Goal: Transaction & Acquisition: Purchase product/service

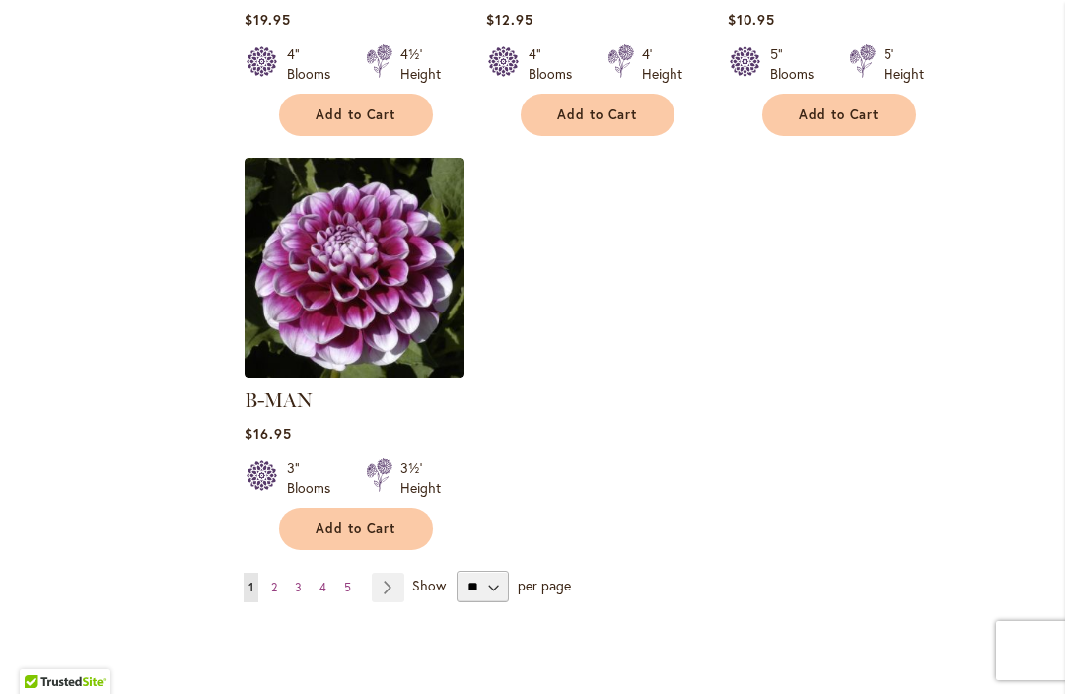
scroll to position [2501, 0]
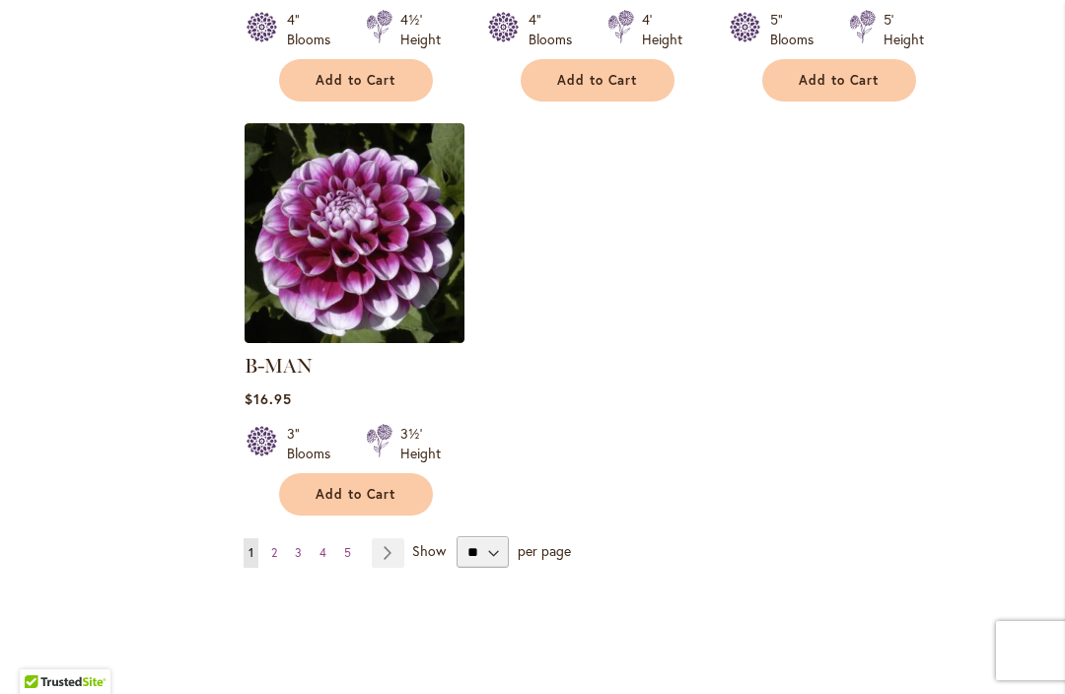
click at [268, 538] on link "Page 2" at bounding box center [274, 553] width 16 height 30
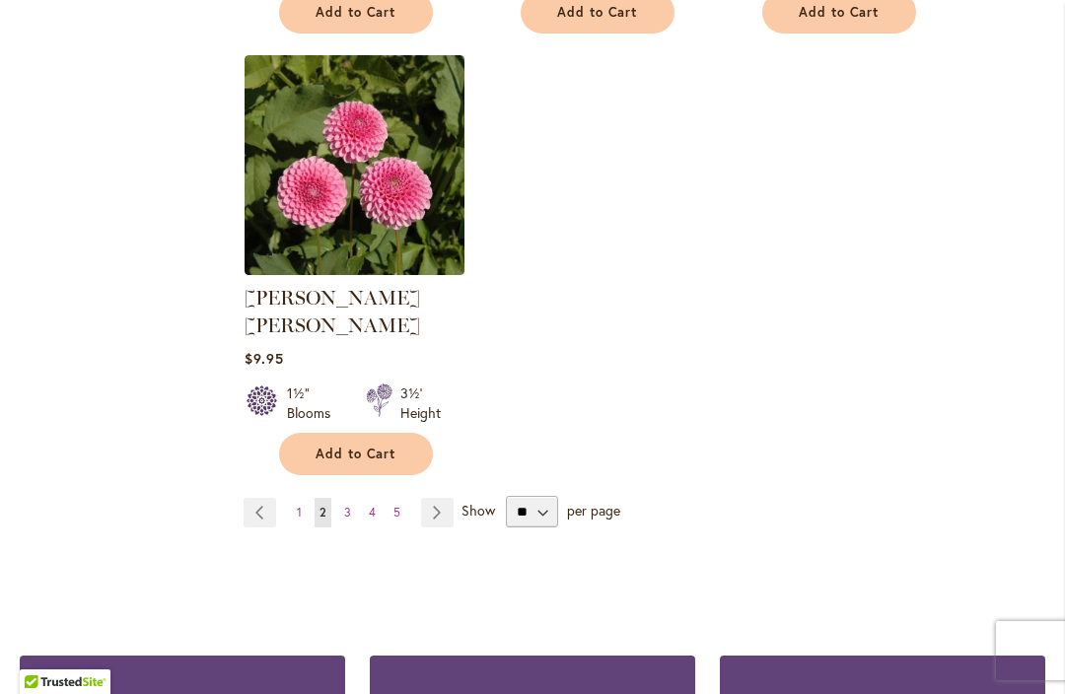
scroll to position [2542, 0]
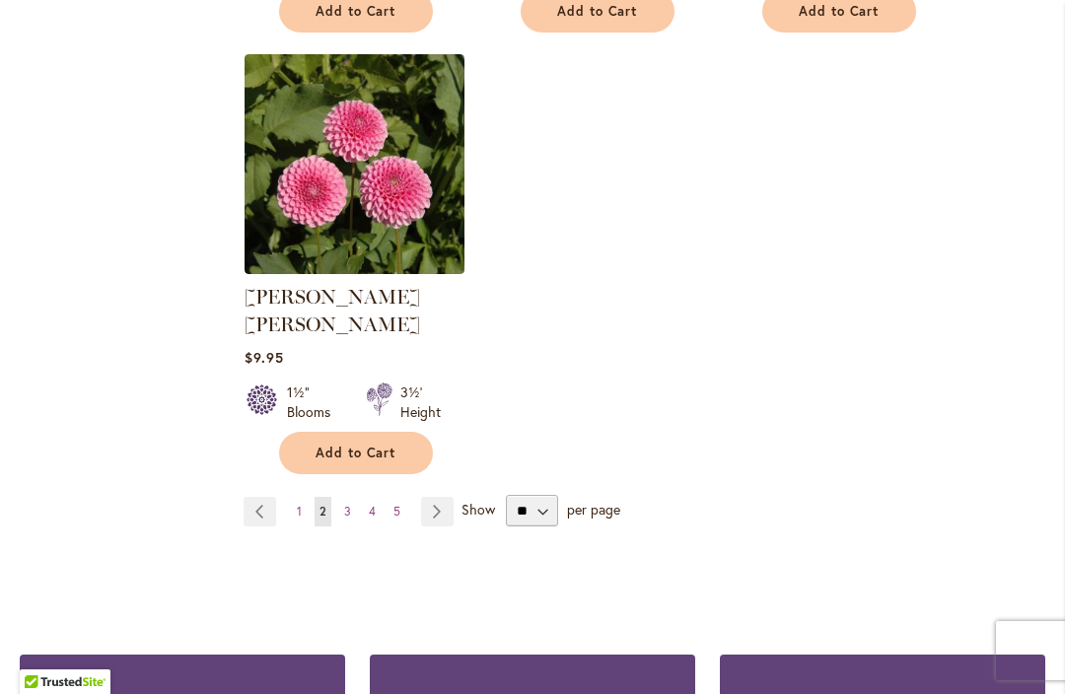
click at [342, 497] on link "Page 3" at bounding box center [347, 512] width 17 height 30
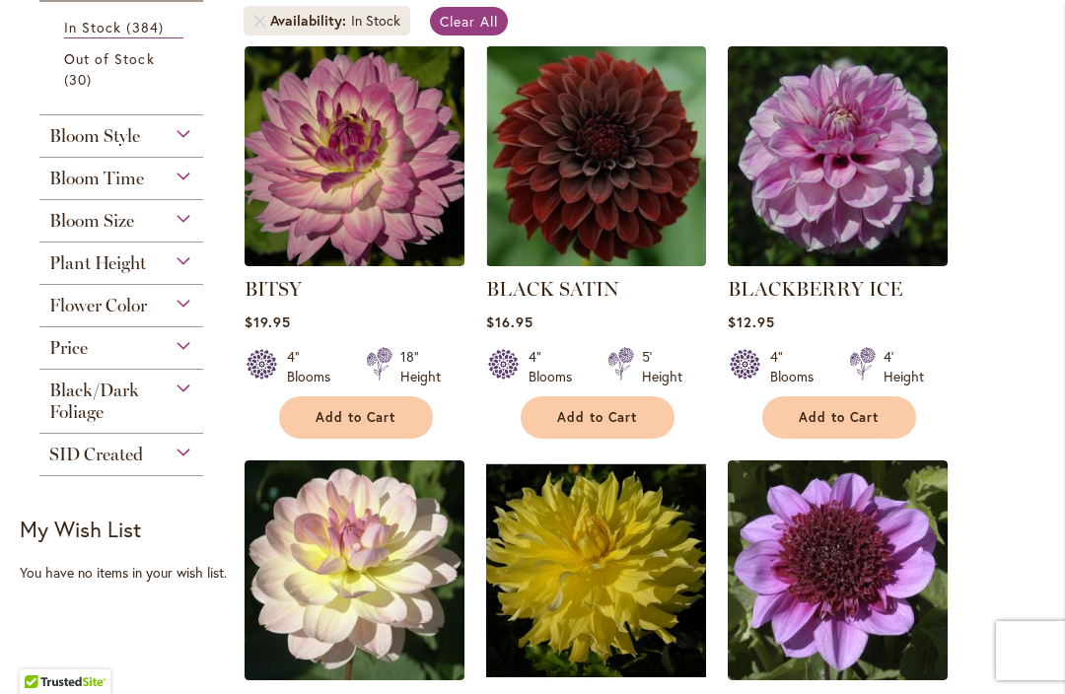
scroll to position [484, 0]
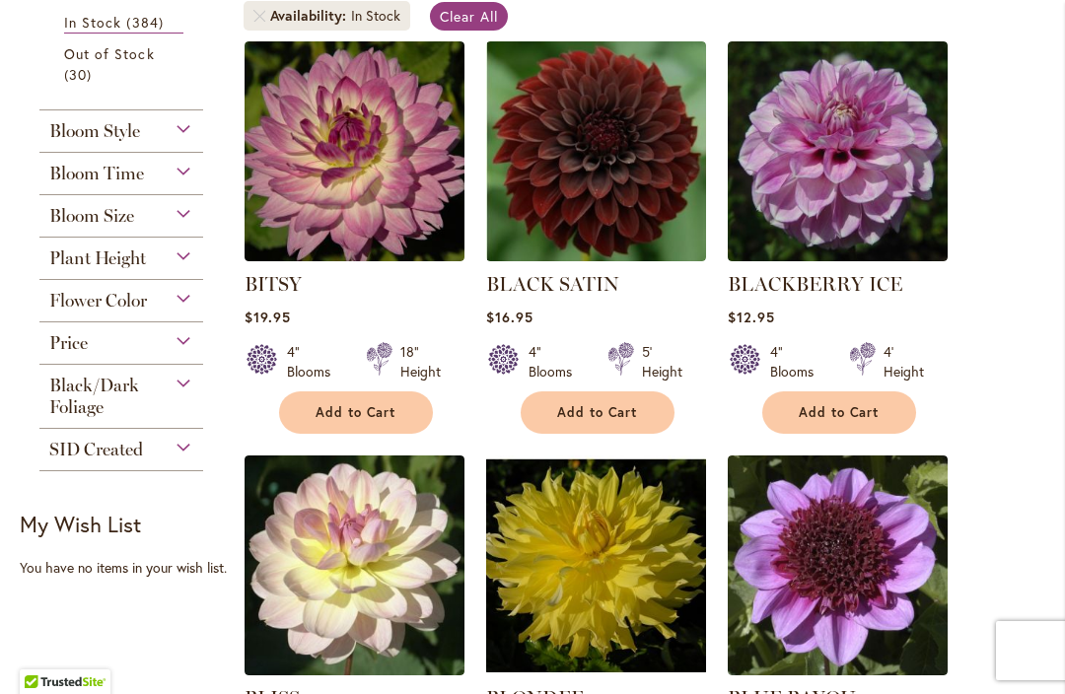
click at [862, 408] on span "Add to Cart" at bounding box center [839, 412] width 81 height 17
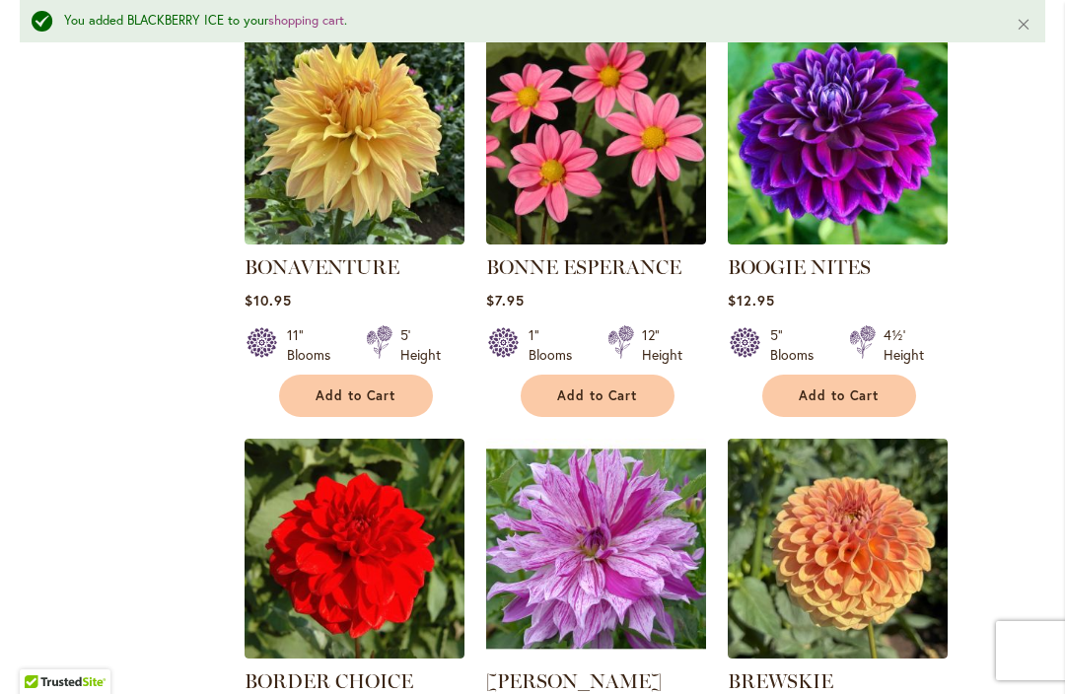
scroll to position [1726, 0]
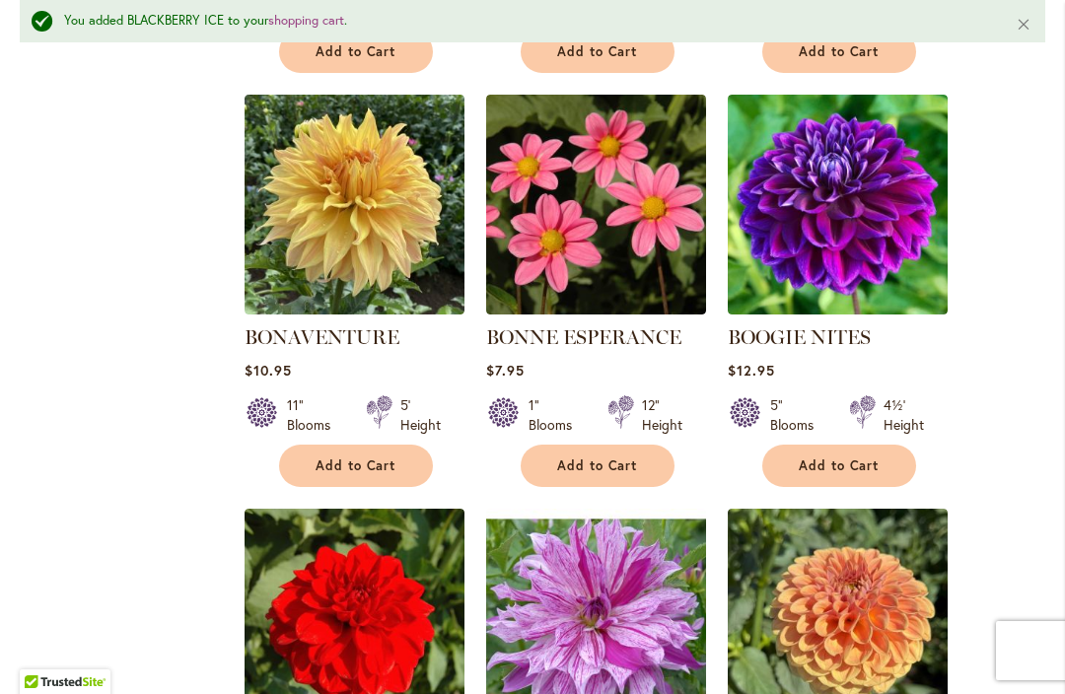
click at [875, 463] on span "Add to Cart" at bounding box center [839, 466] width 81 height 17
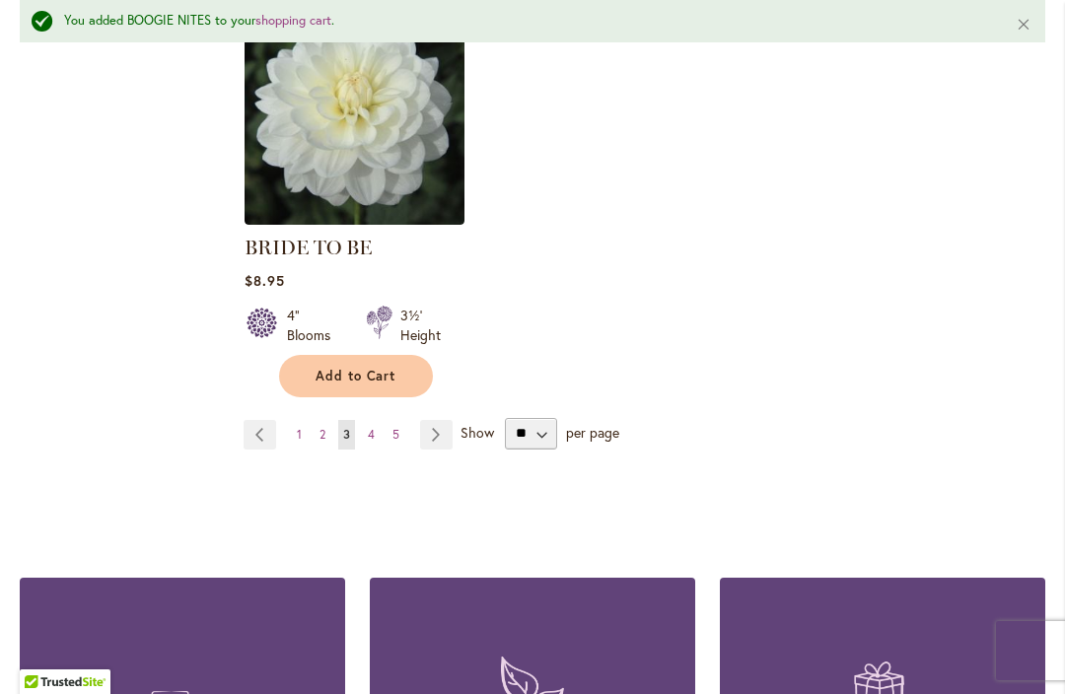
scroll to position [2644, 0]
click at [371, 430] on span "4" at bounding box center [371, 434] width 7 height 15
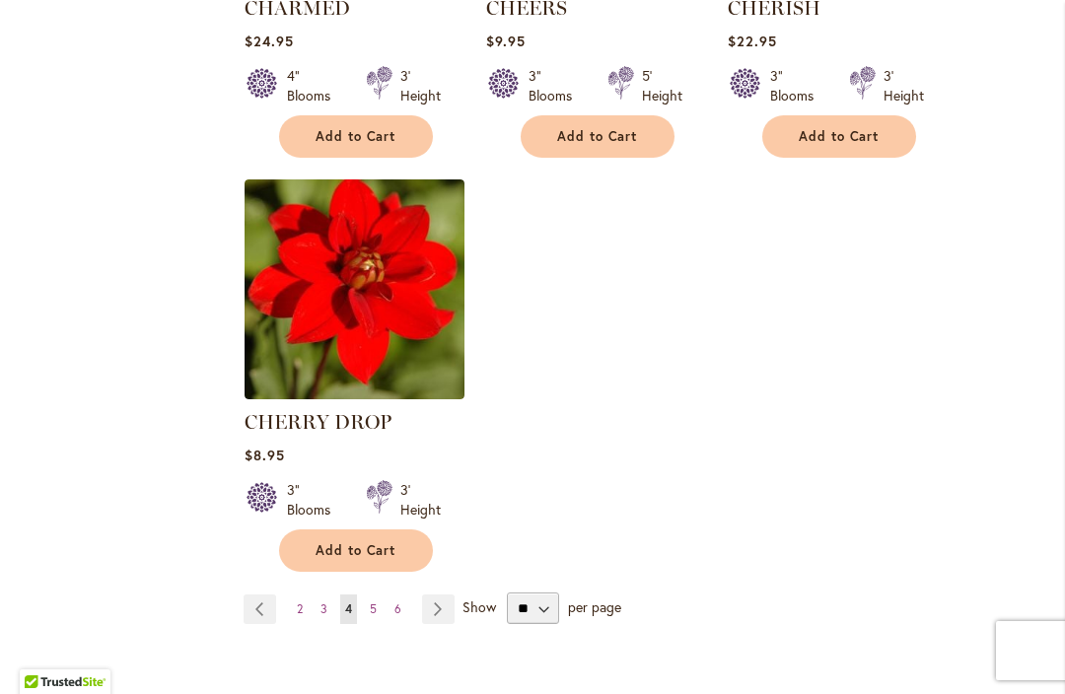
scroll to position [2468, 0]
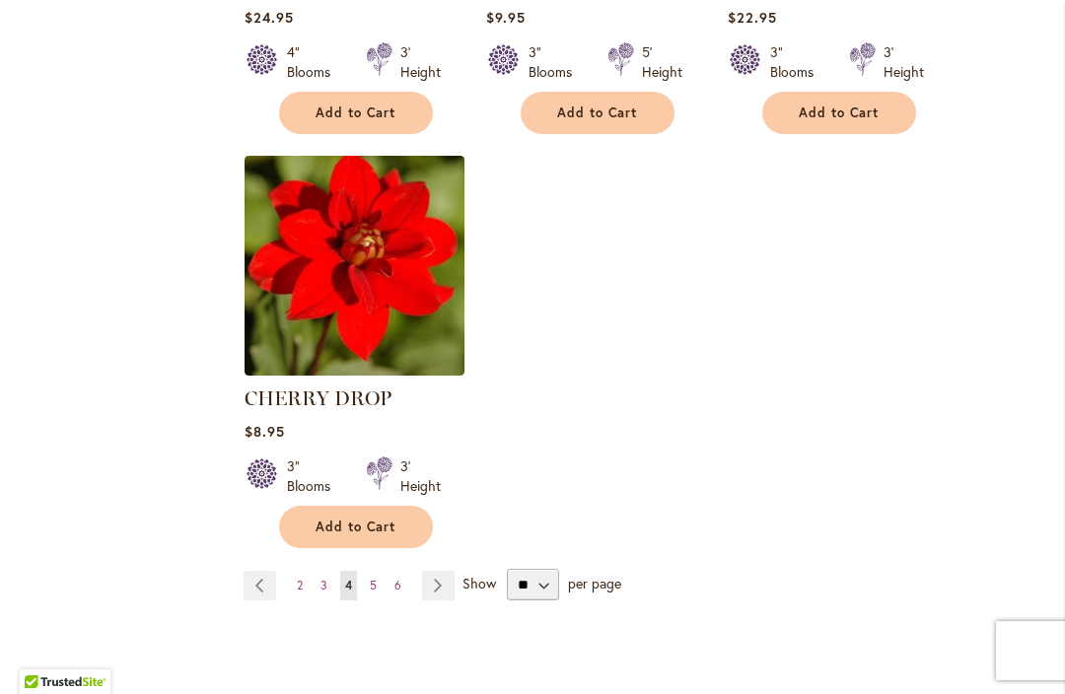
click at [379, 583] on link "Page 5" at bounding box center [373, 586] width 17 height 30
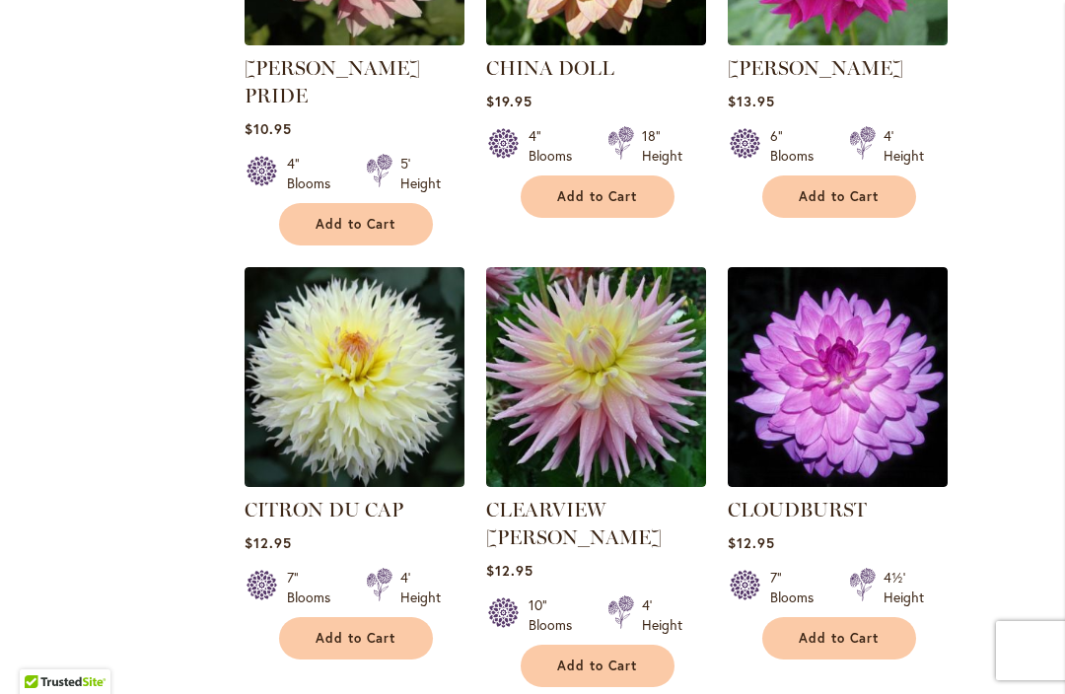
scroll to position [1153, 0]
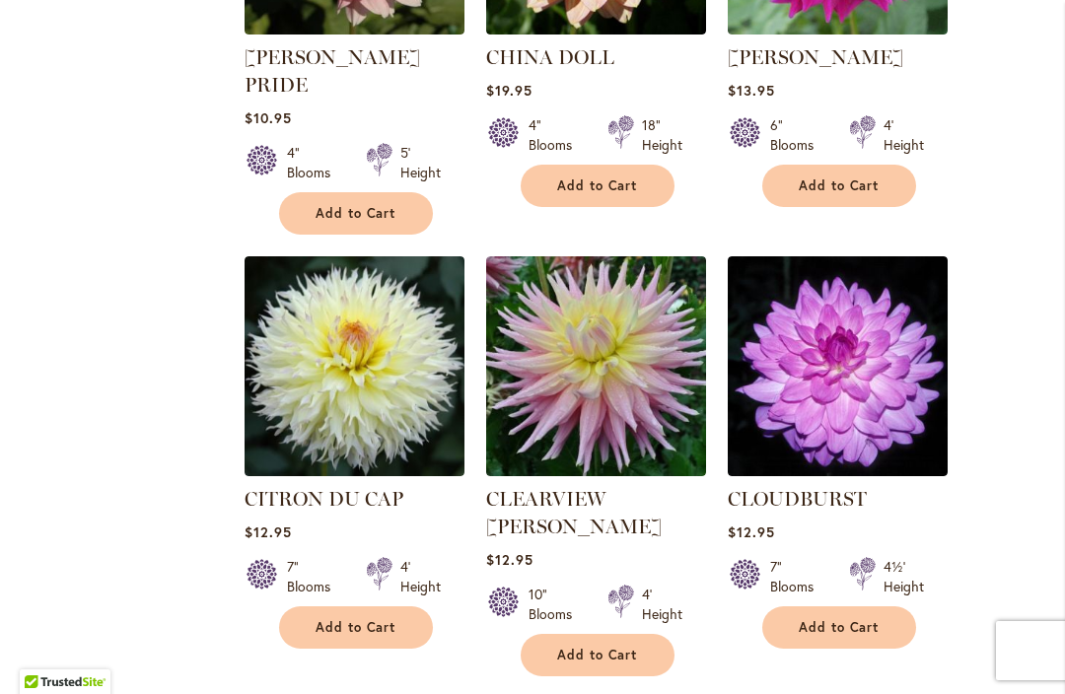
click at [345, 606] on button "Add to Cart" at bounding box center [356, 627] width 154 height 42
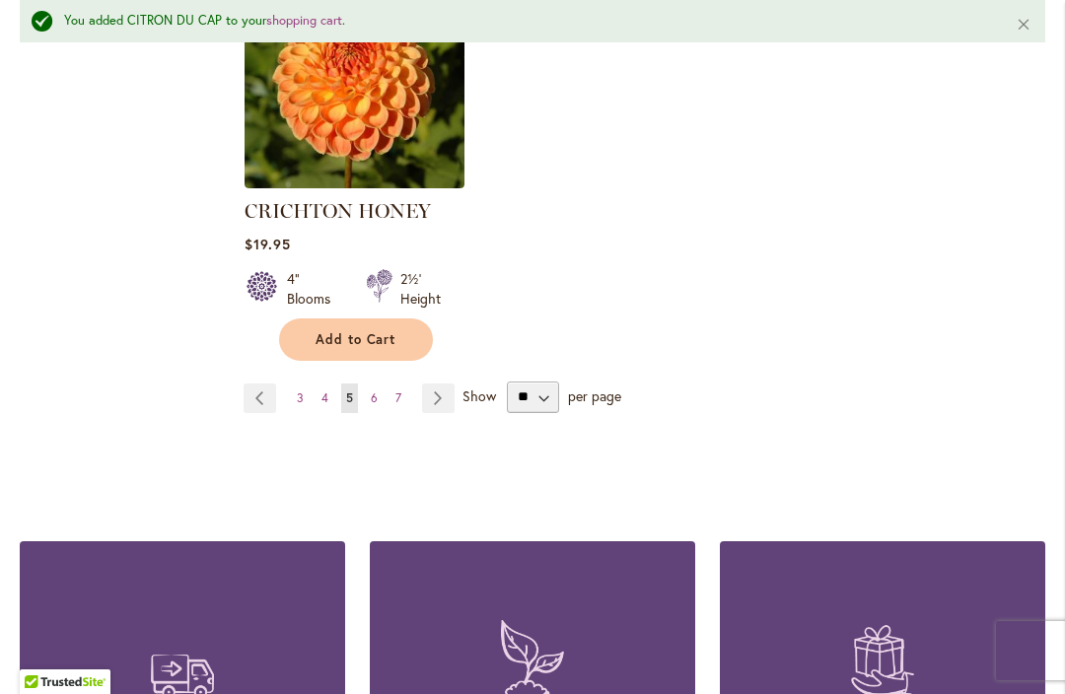
scroll to position [2764, 0]
click at [375, 389] on span "6" at bounding box center [374, 396] width 7 height 15
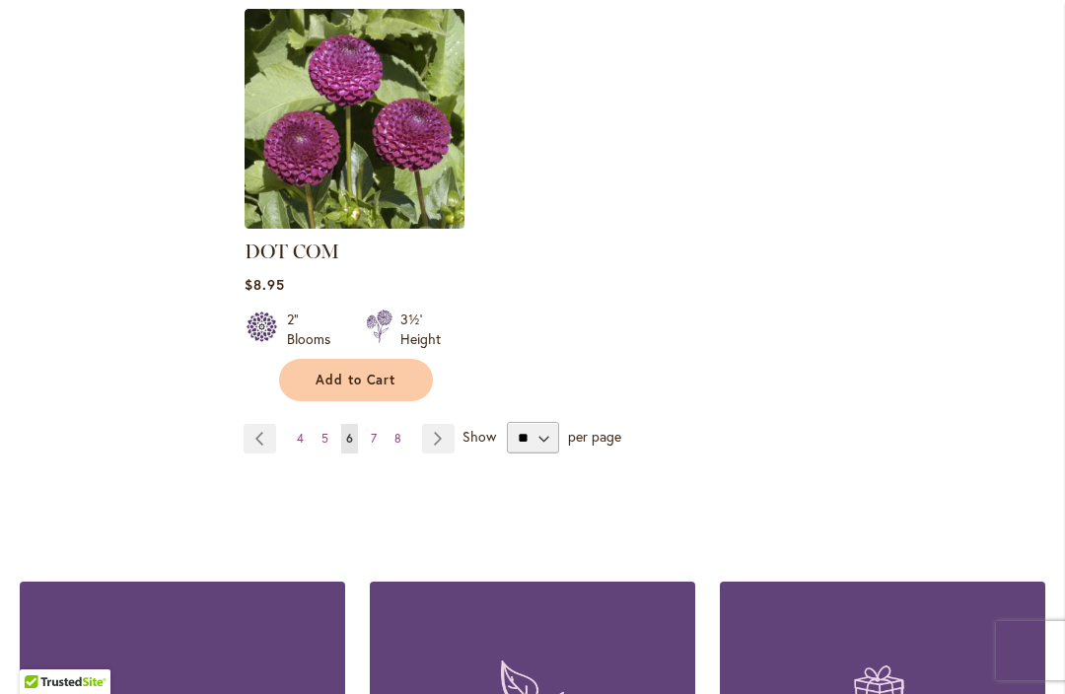
scroll to position [2671, 0]
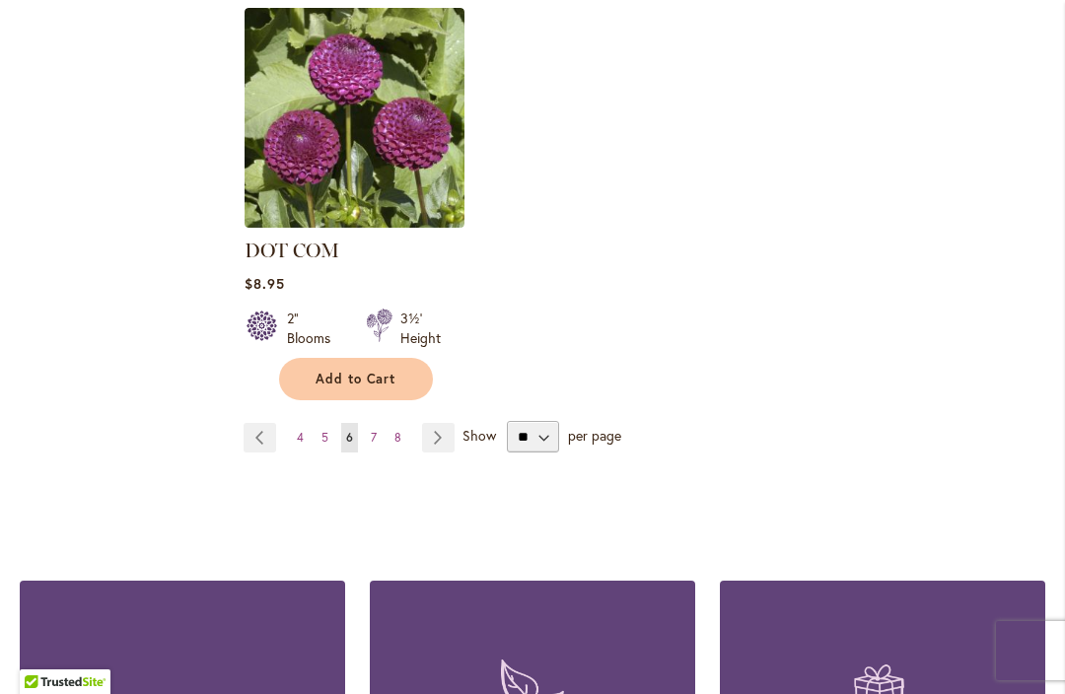
click at [371, 430] on span "7" at bounding box center [374, 437] width 6 height 15
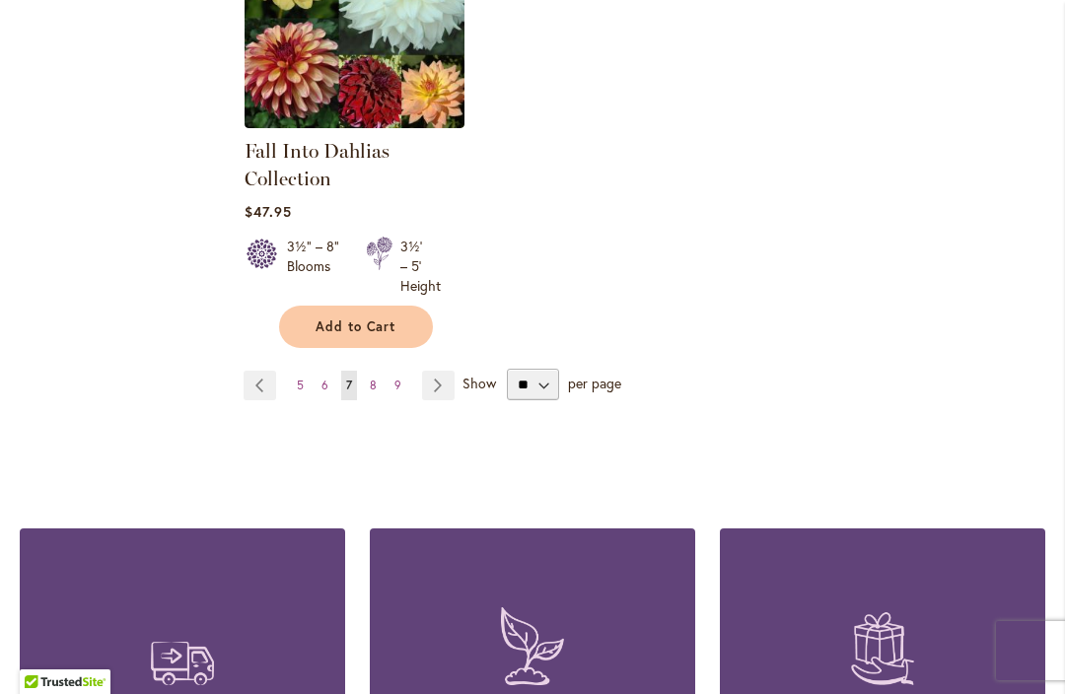
scroll to position [2712, 0]
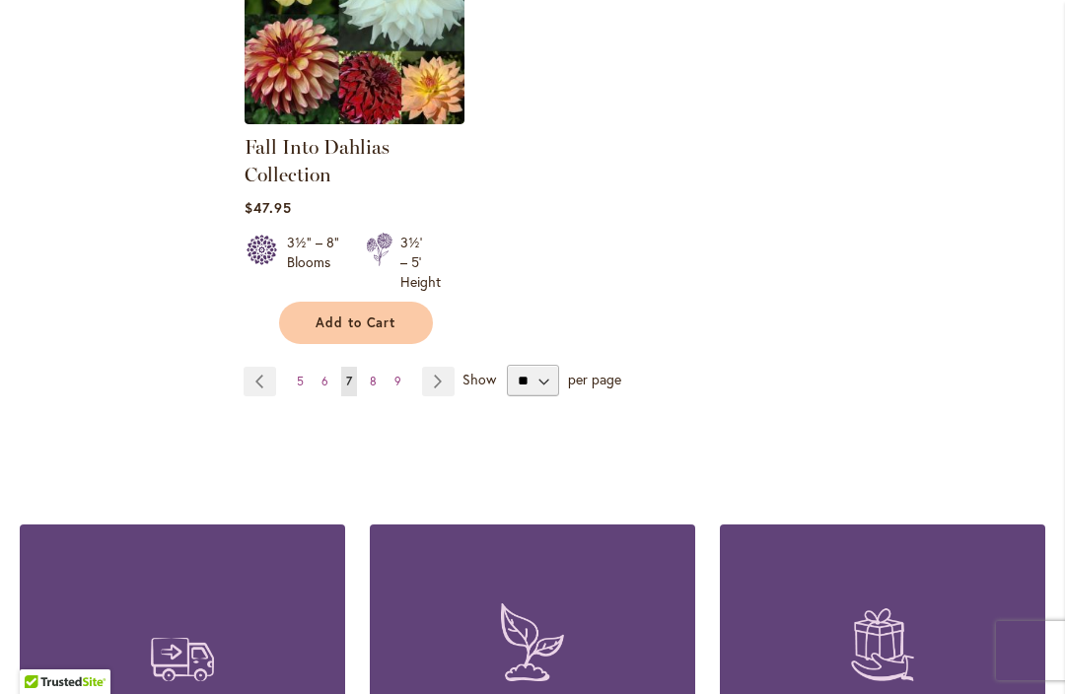
click at [373, 381] on span "8" at bounding box center [373, 381] width 7 height 15
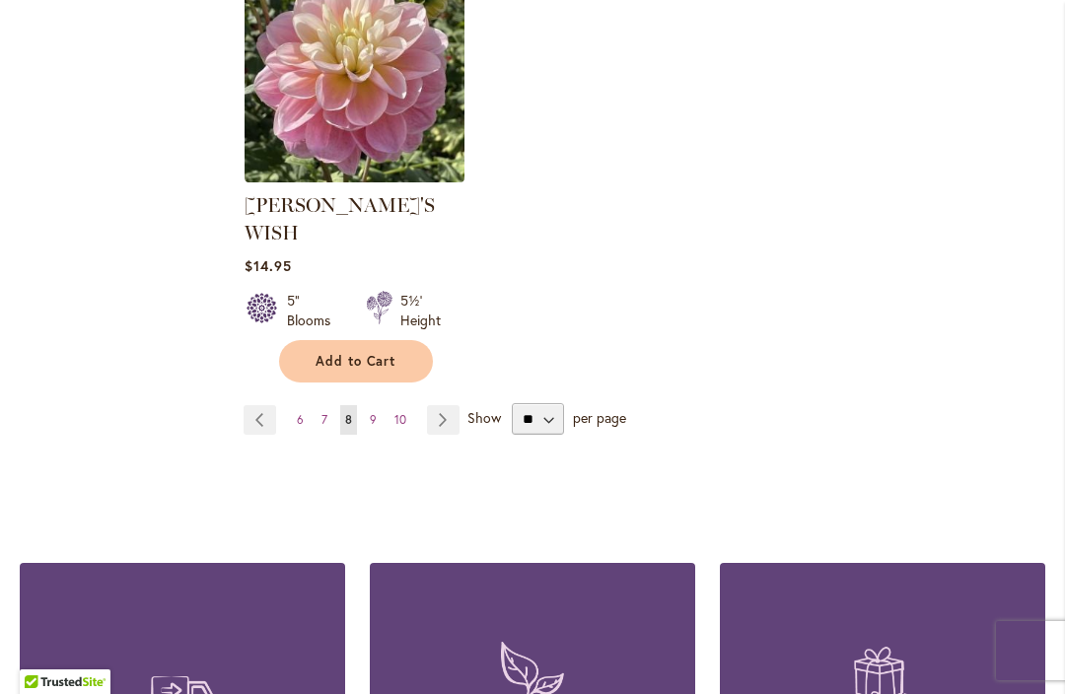
scroll to position [2744, 0]
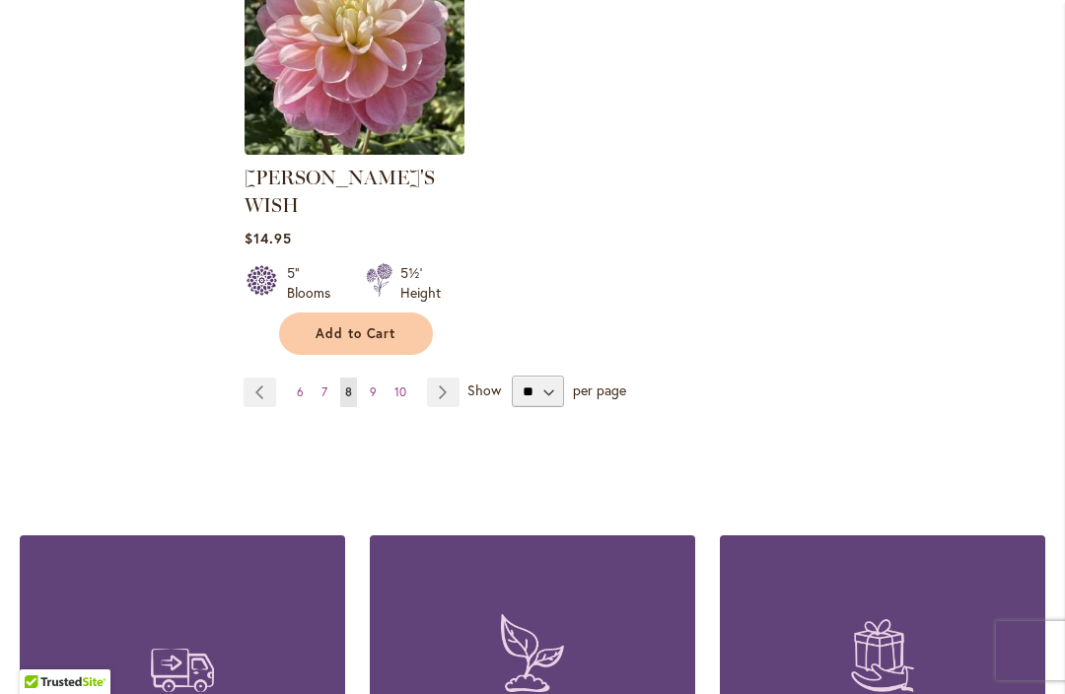
click at [373, 385] on span "9" at bounding box center [373, 392] width 7 height 15
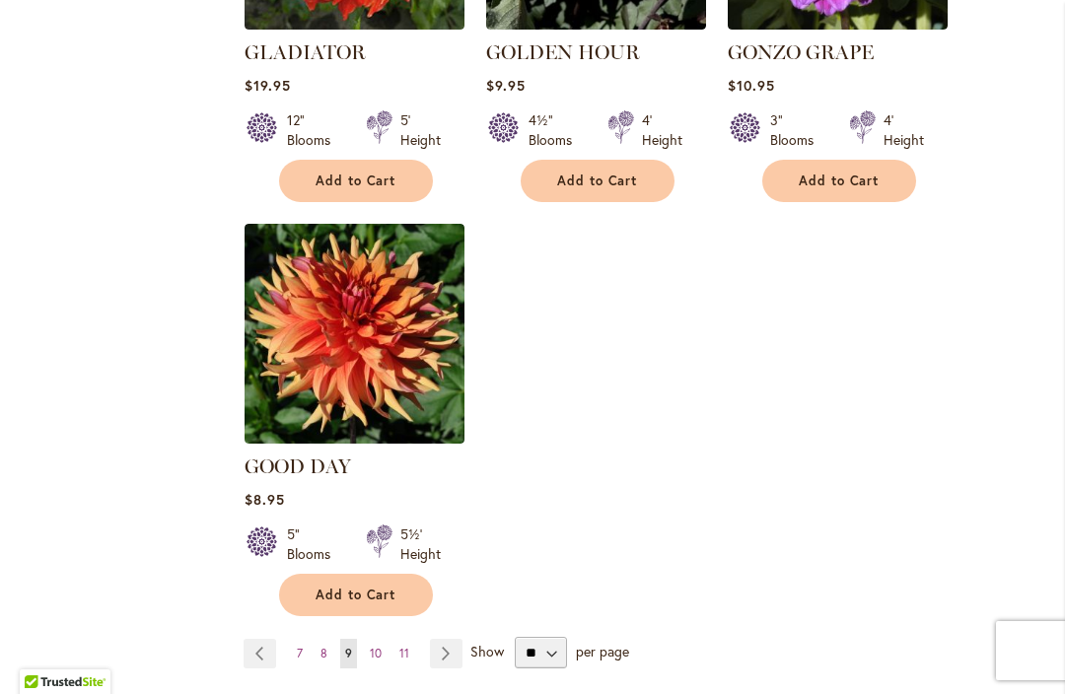
scroll to position [2463, 0]
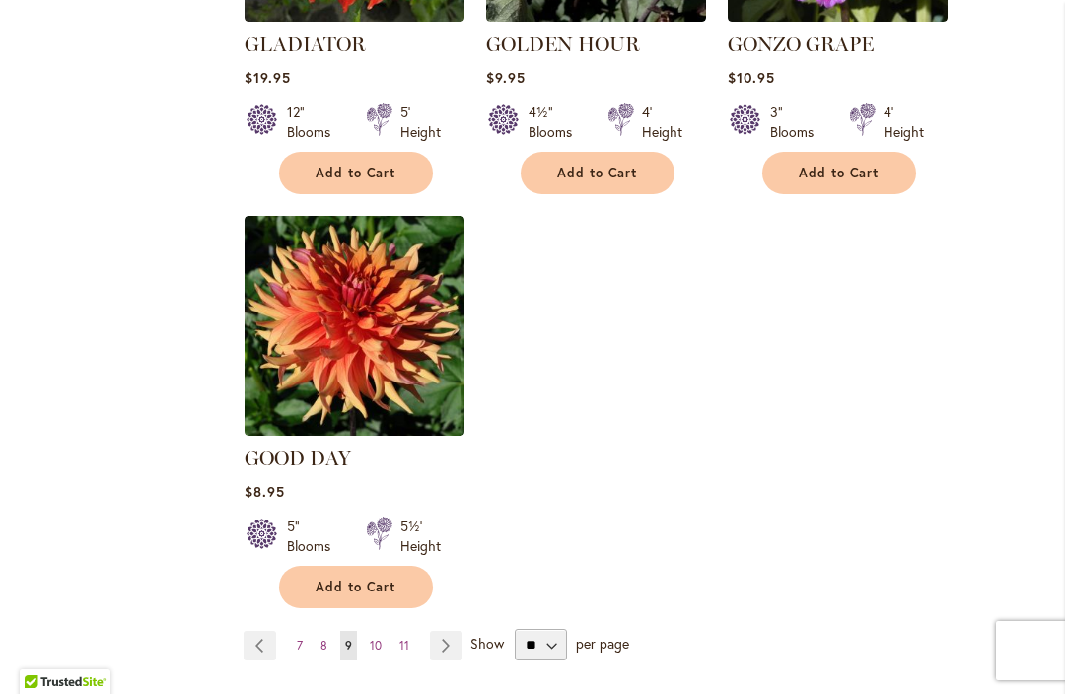
click at [365, 631] on link "Page 10" at bounding box center [376, 646] width 22 height 30
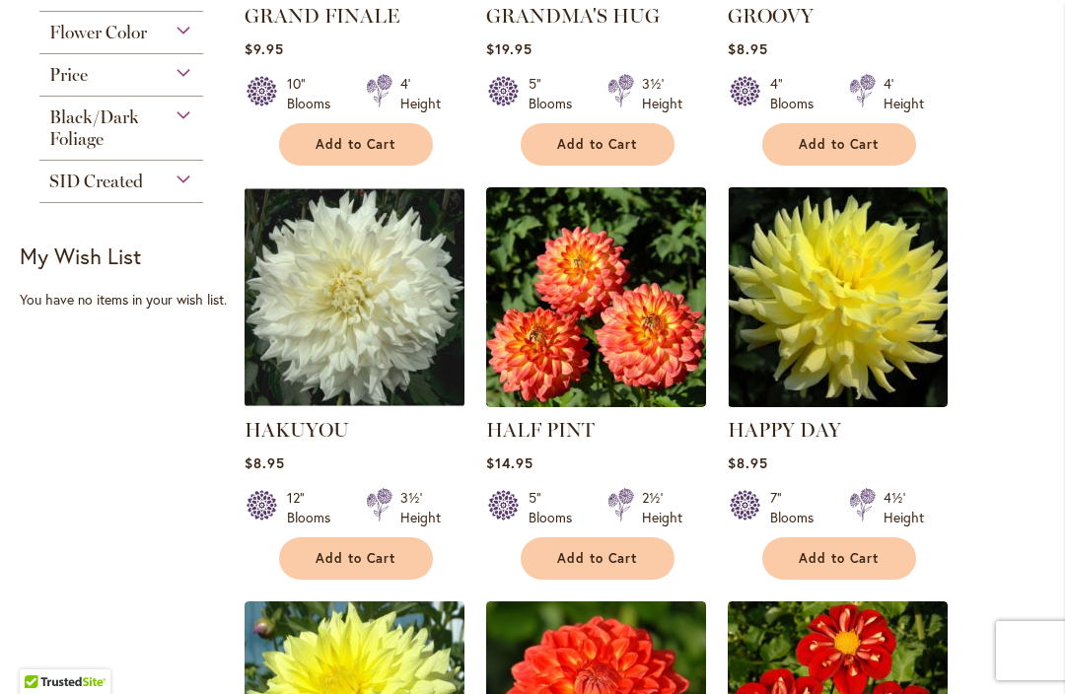
scroll to position [759, 0]
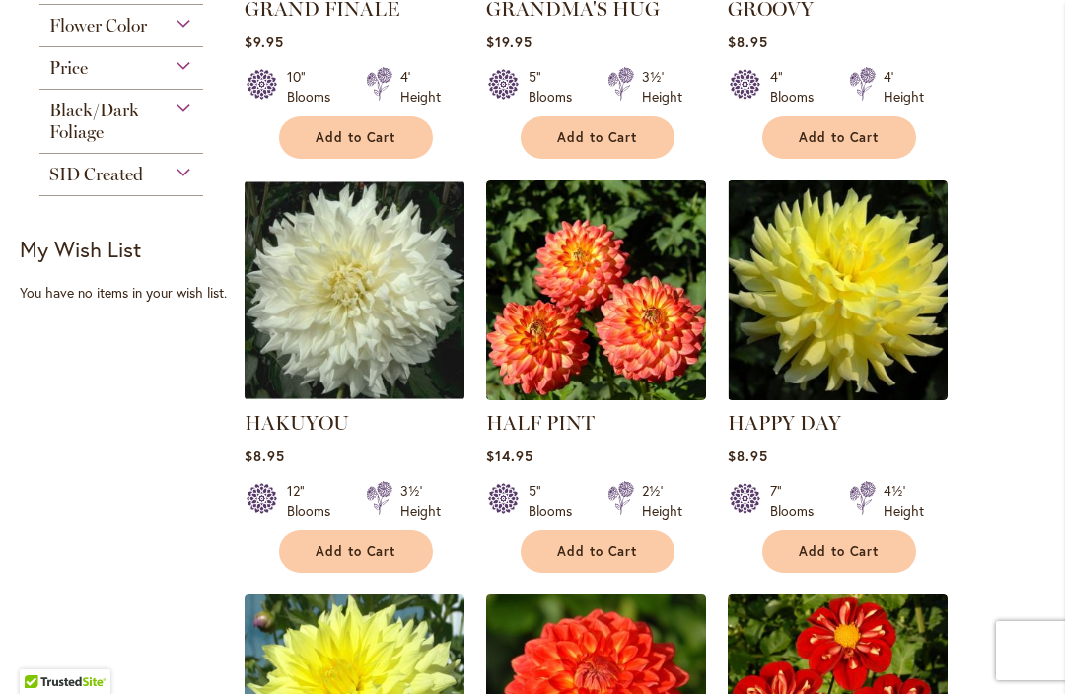
click at [362, 550] on span "Add to Cart" at bounding box center [356, 551] width 81 height 17
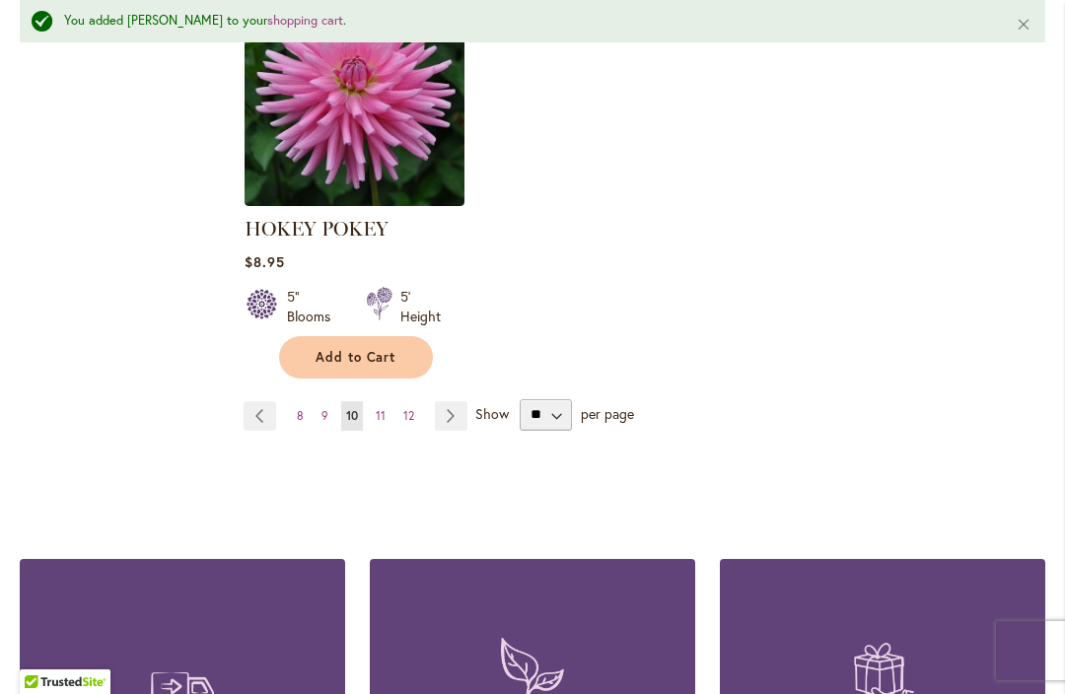
scroll to position [2739, 0]
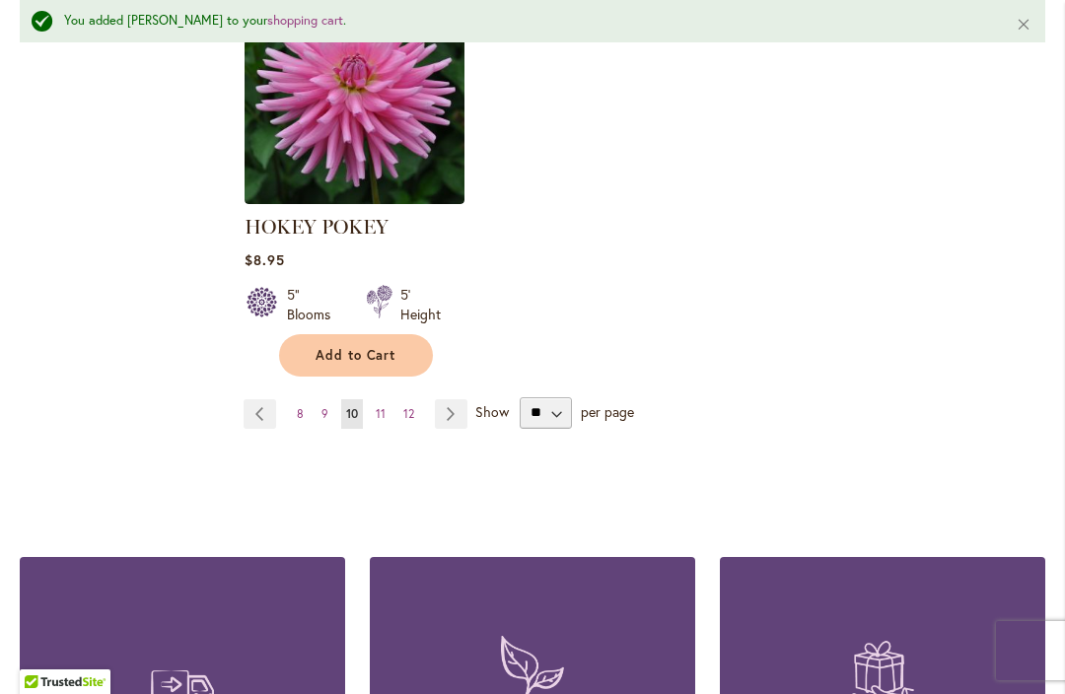
click at [373, 413] on link "Page 11" at bounding box center [381, 414] width 20 height 30
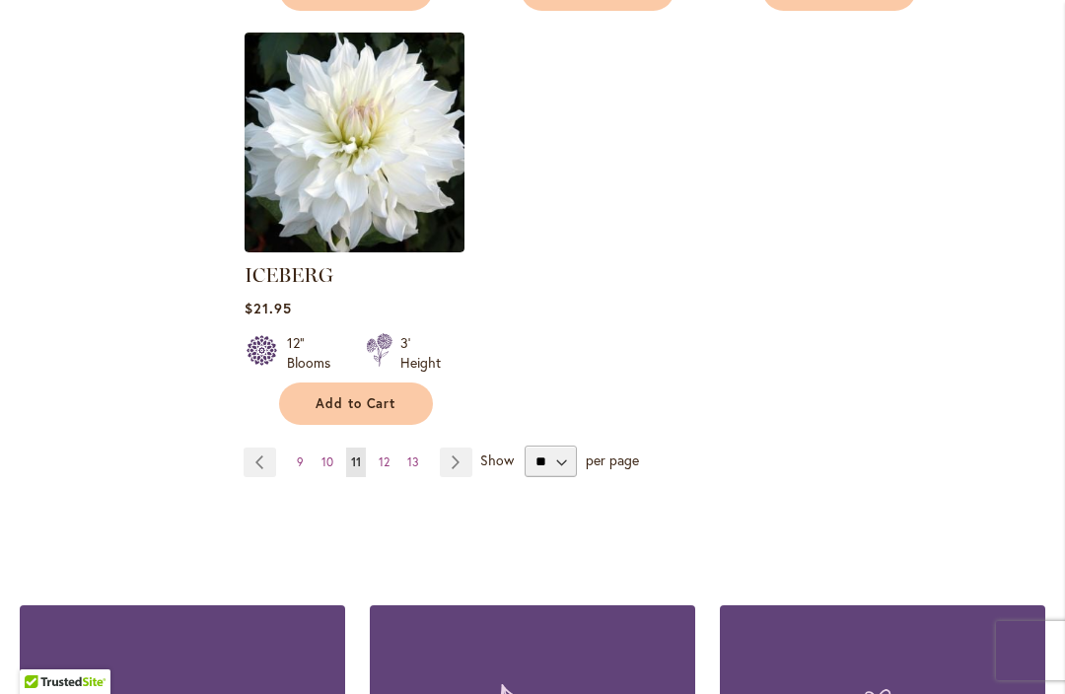
scroll to position [2625, 0]
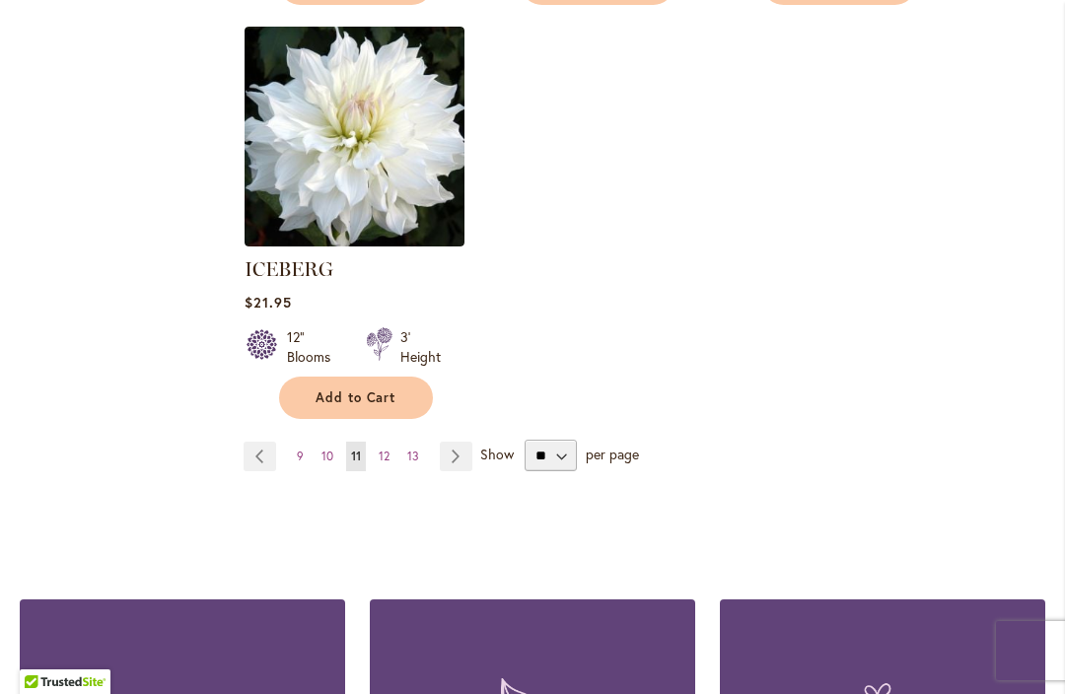
click at [382, 449] on span "12" at bounding box center [384, 456] width 11 height 15
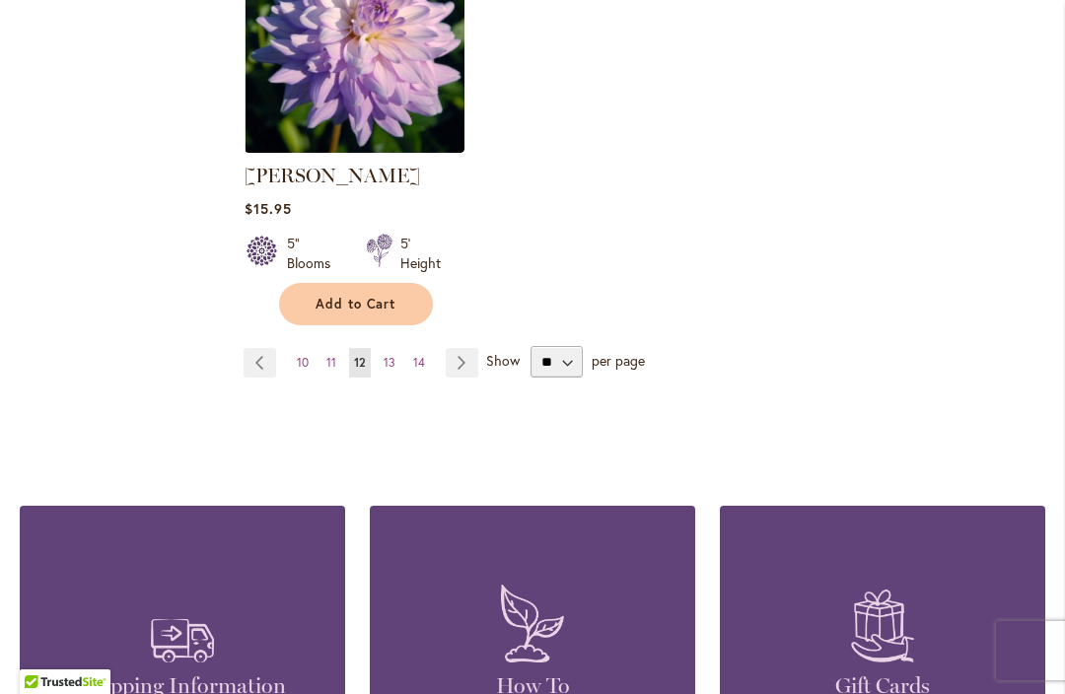
scroll to position [2743, 0]
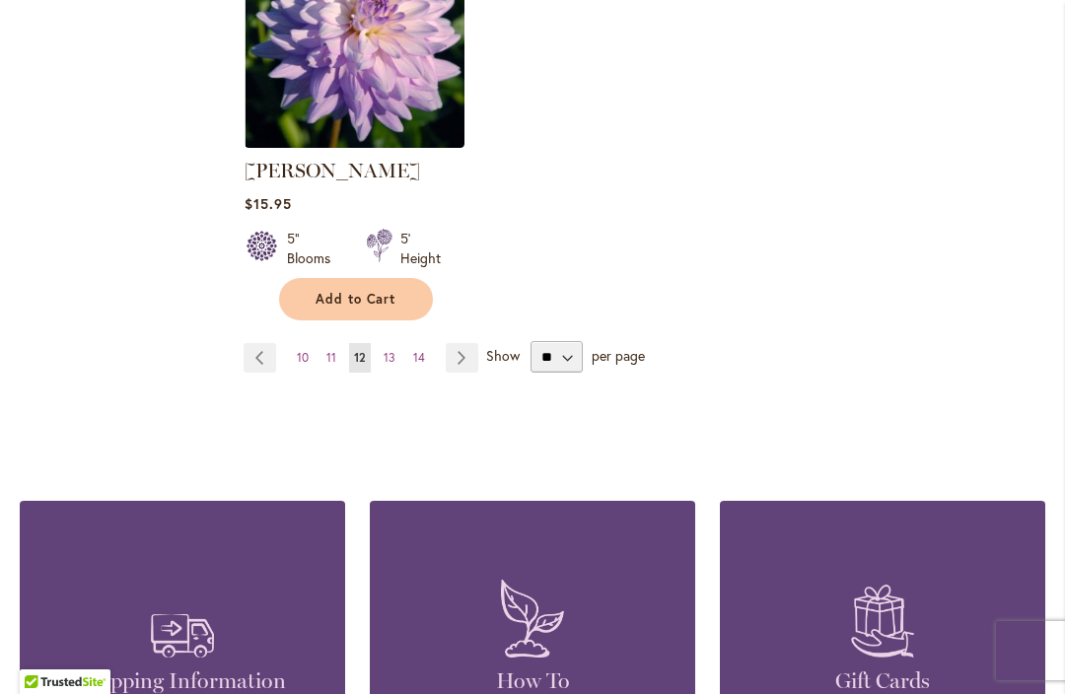
click at [390, 350] on span "13" at bounding box center [390, 357] width 12 height 15
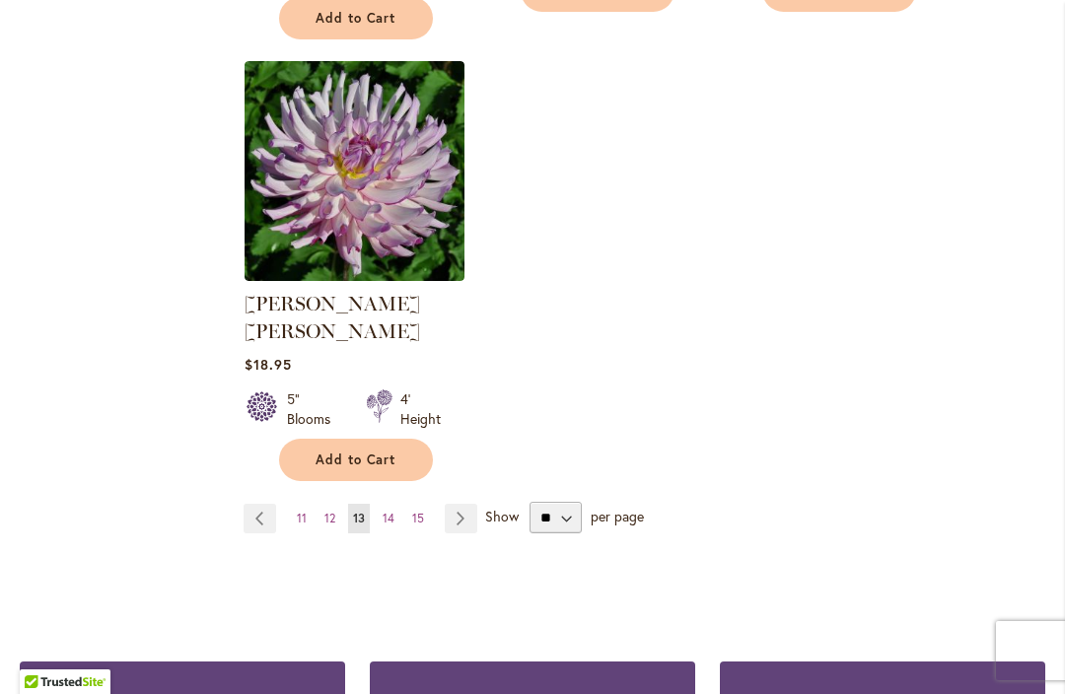
scroll to position [2564, 0]
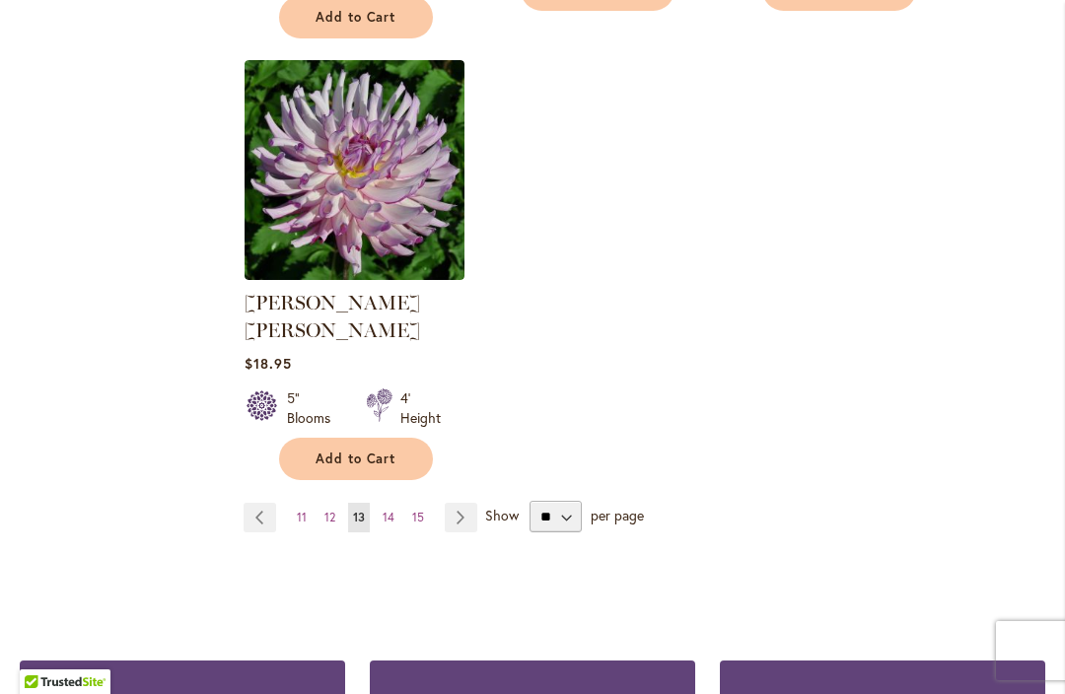
click at [387, 510] on span "14" at bounding box center [389, 517] width 12 height 15
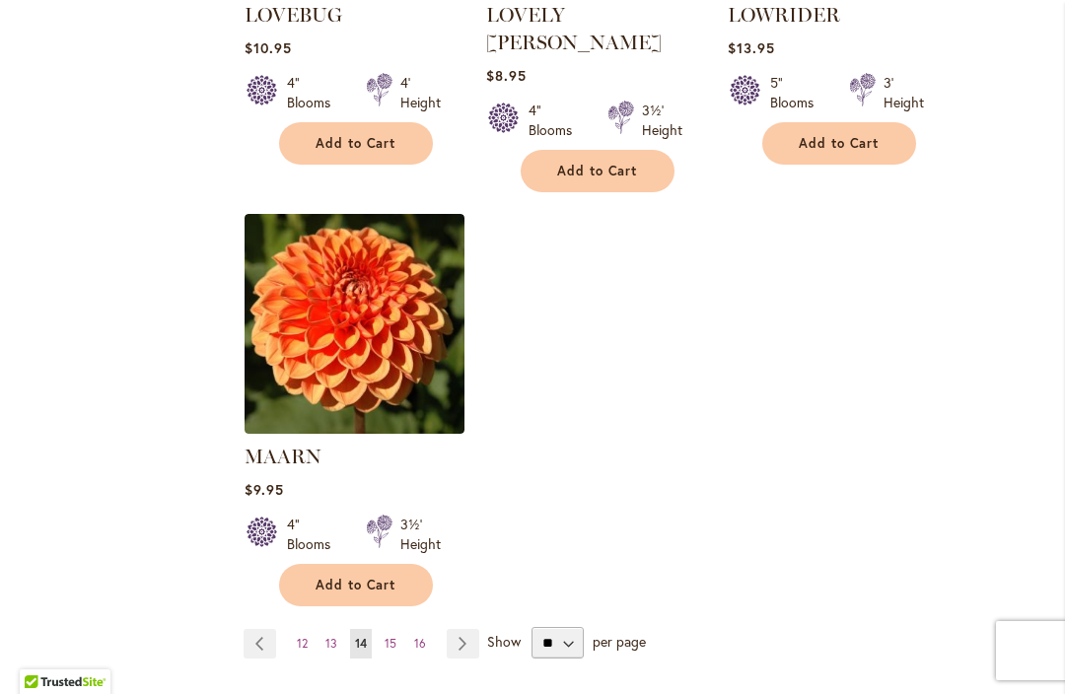
scroll to position [2440, 0]
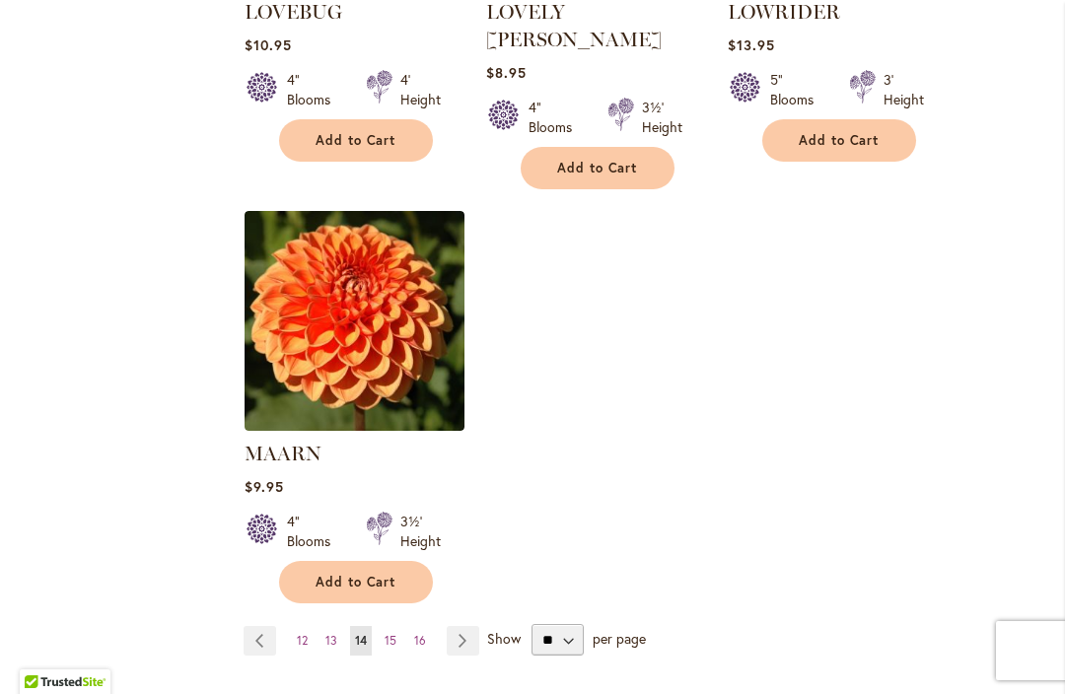
click at [390, 633] on span "15" at bounding box center [391, 640] width 12 height 15
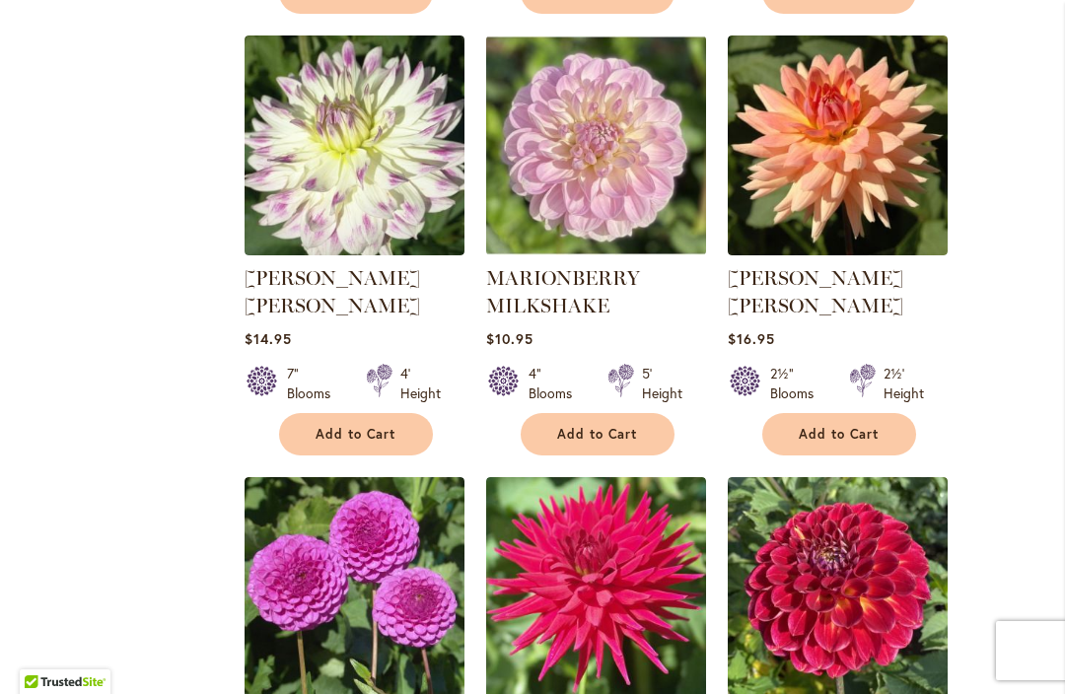
scroll to position [1728, 0]
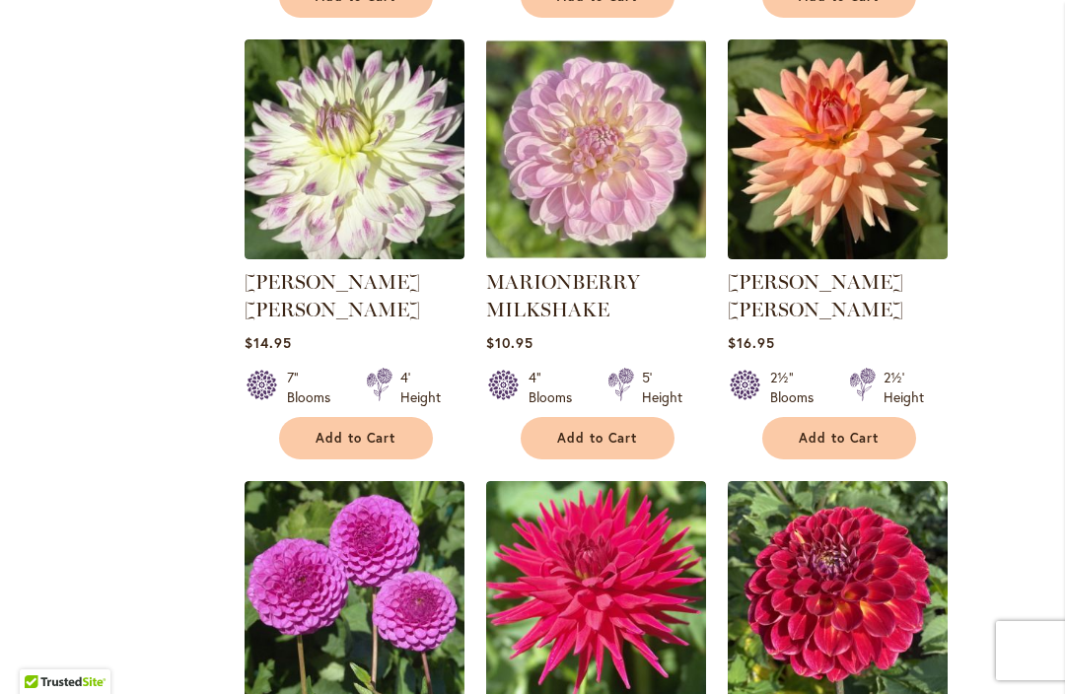
click at [612, 442] on span "Add to Cart" at bounding box center [597, 438] width 81 height 17
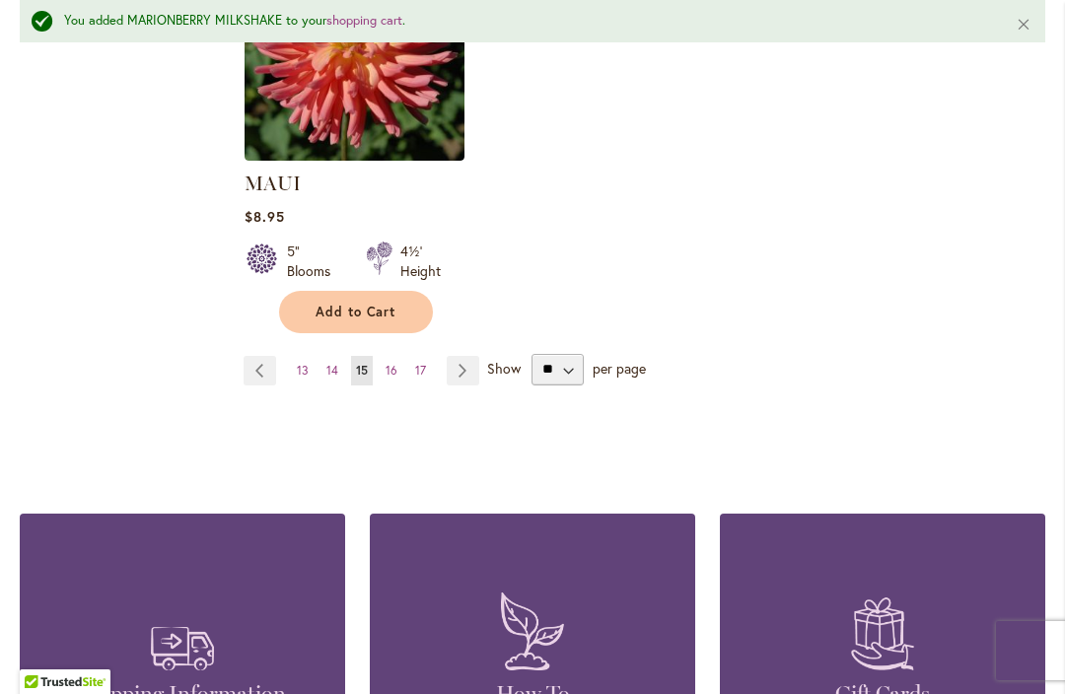
scroll to position [2735, 0]
click at [388, 367] on span "16" at bounding box center [392, 370] width 12 height 15
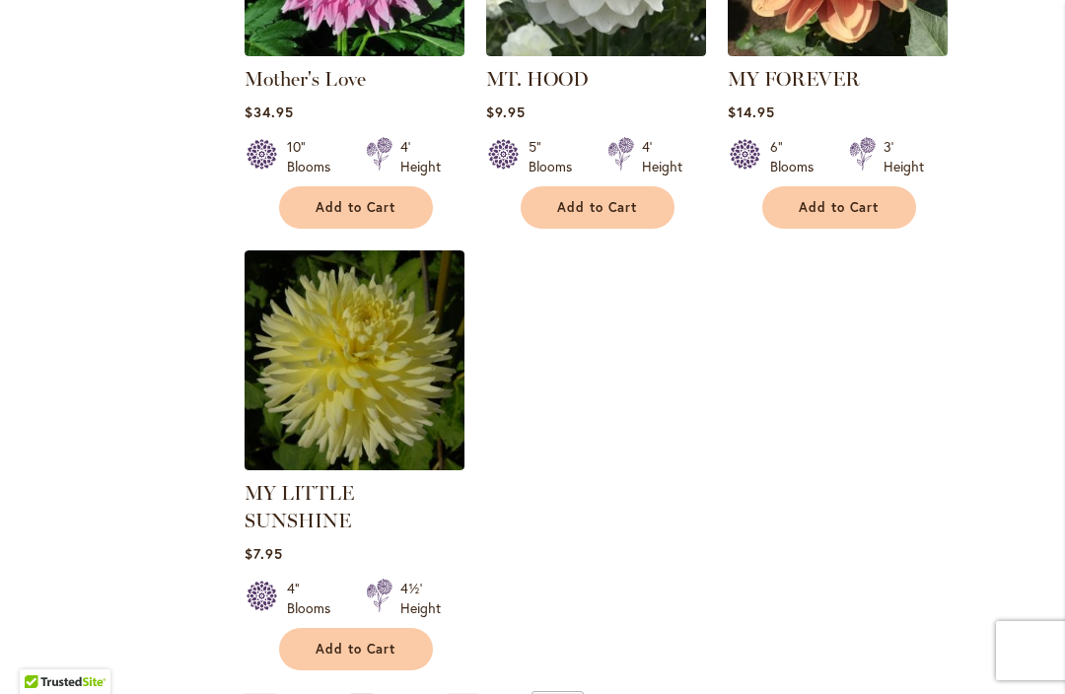
scroll to position [2423, 0]
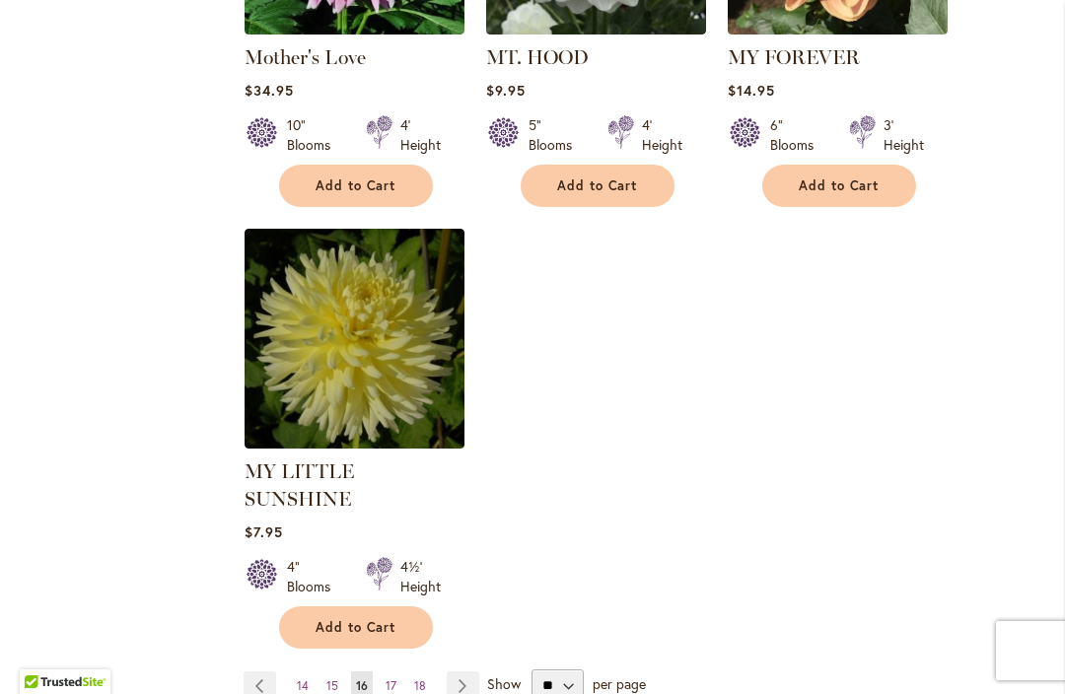
click at [382, 671] on link "Page 17" at bounding box center [391, 686] width 21 height 30
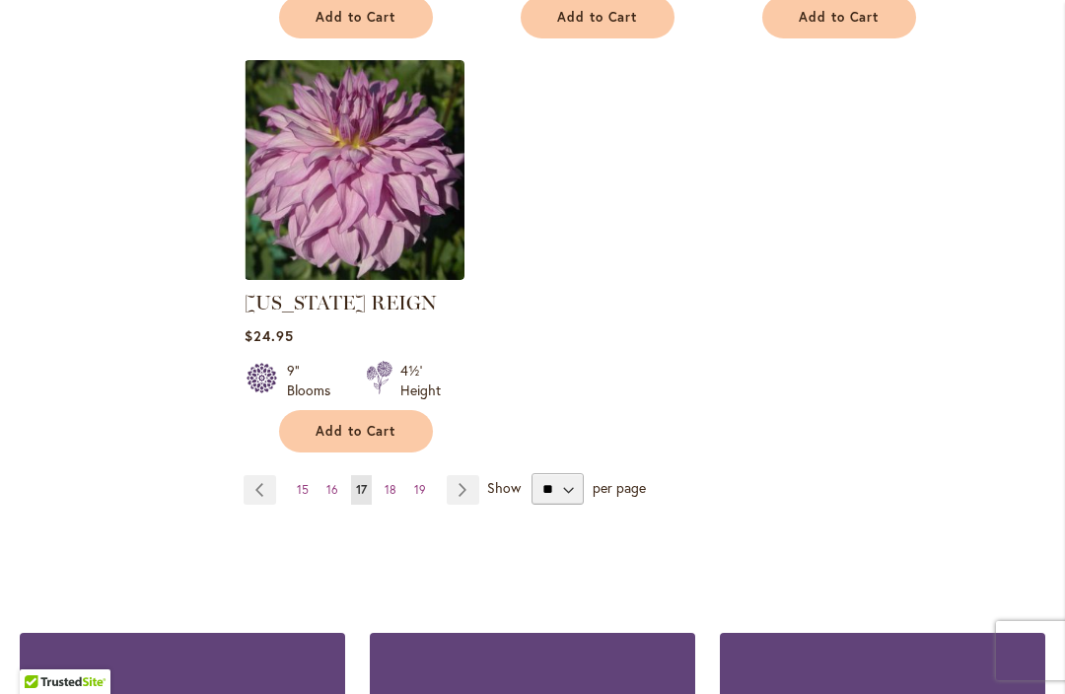
scroll to position [2544, 0]
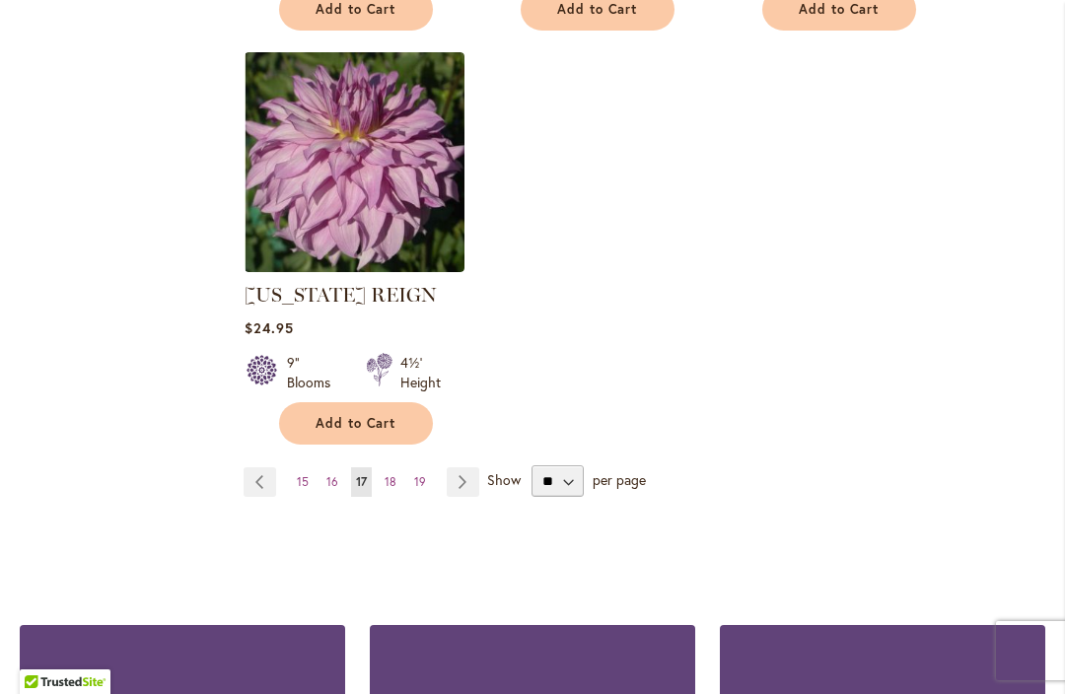
click at [386, 481] on span "18" at bounding box center [391, 481] width 12 height 15
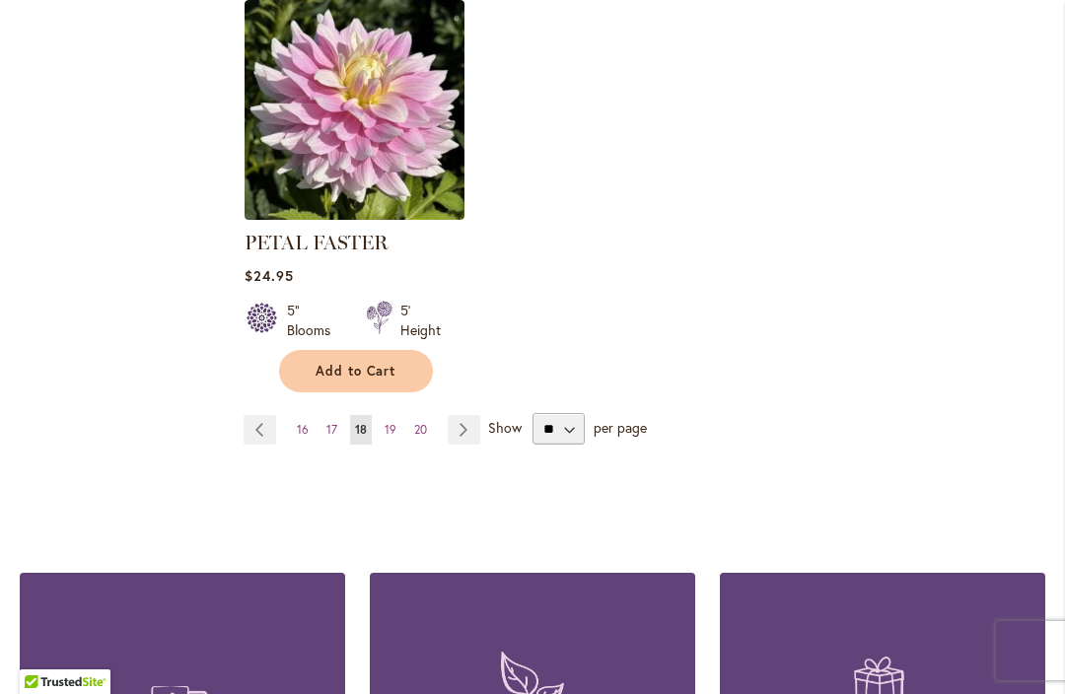
scroll to position [2682, 0]
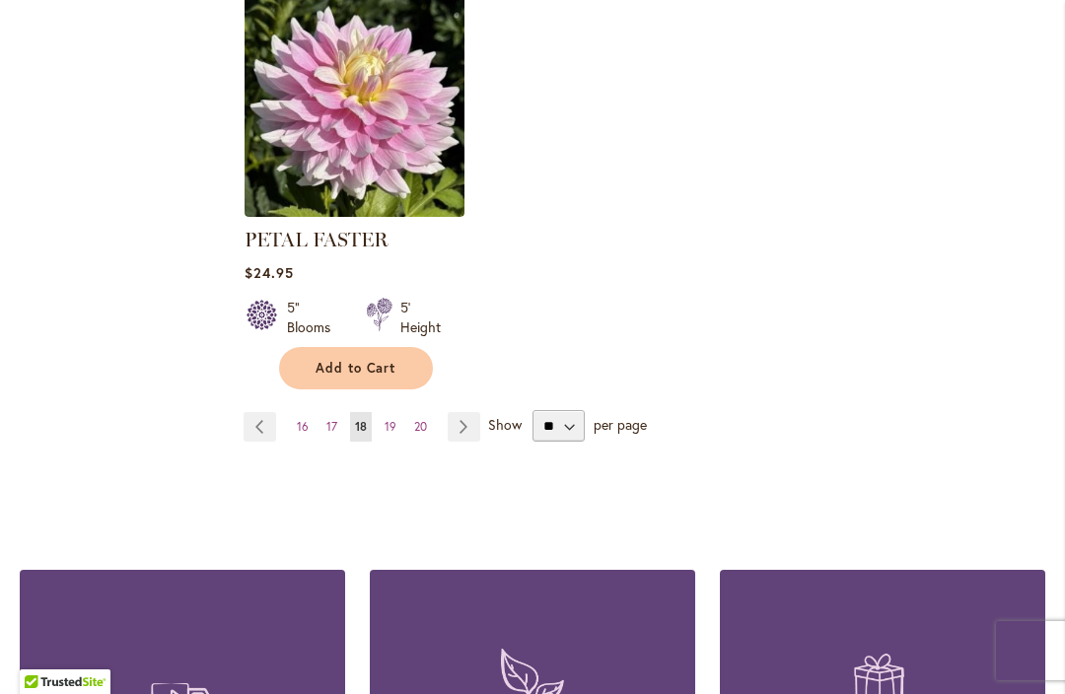
click at [388, 419] on span "19" at bounding box center [391, 426] width 12 height 15
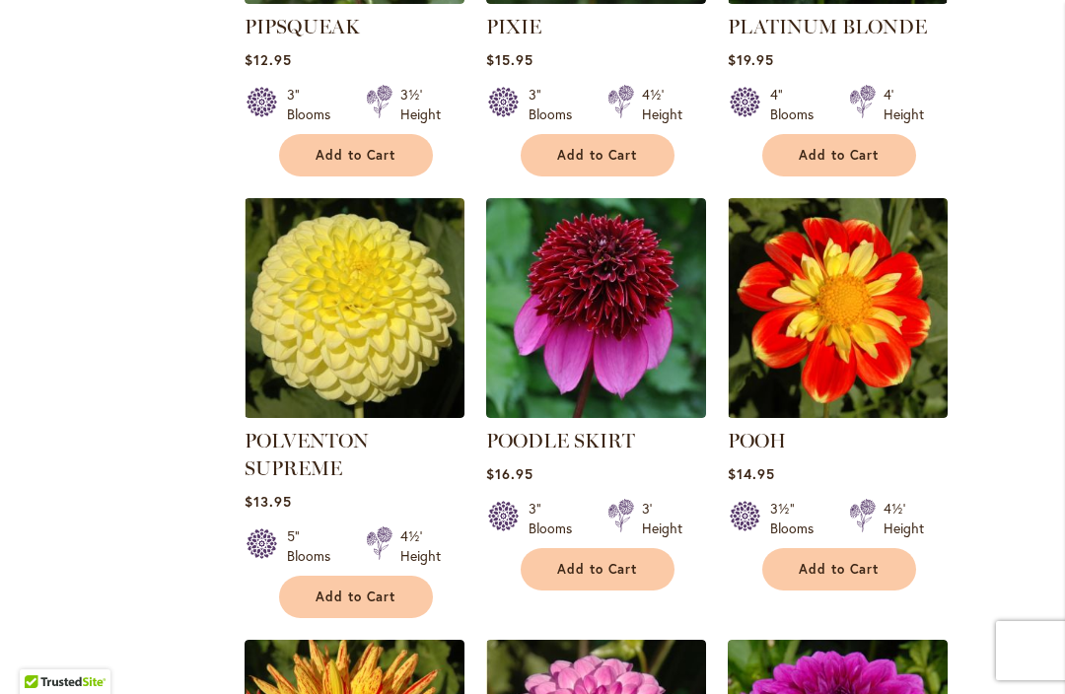
scroll to position [1598, 0]
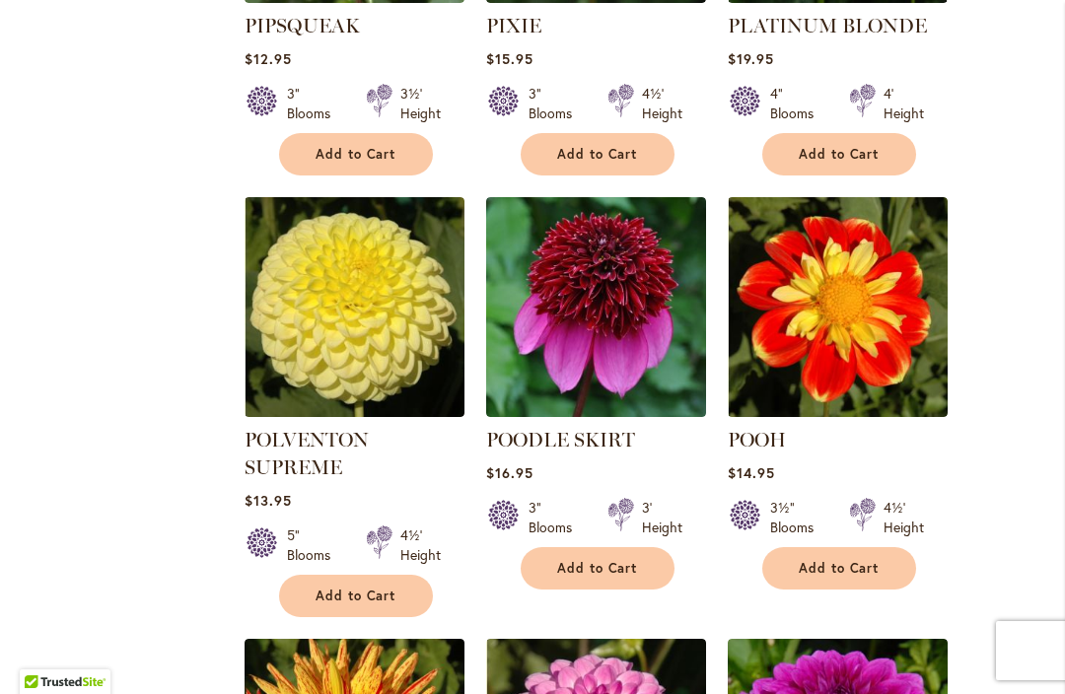
click at [391, 588] on span "Add to Cart" at bounding box center [356, 596] width 81 height 17
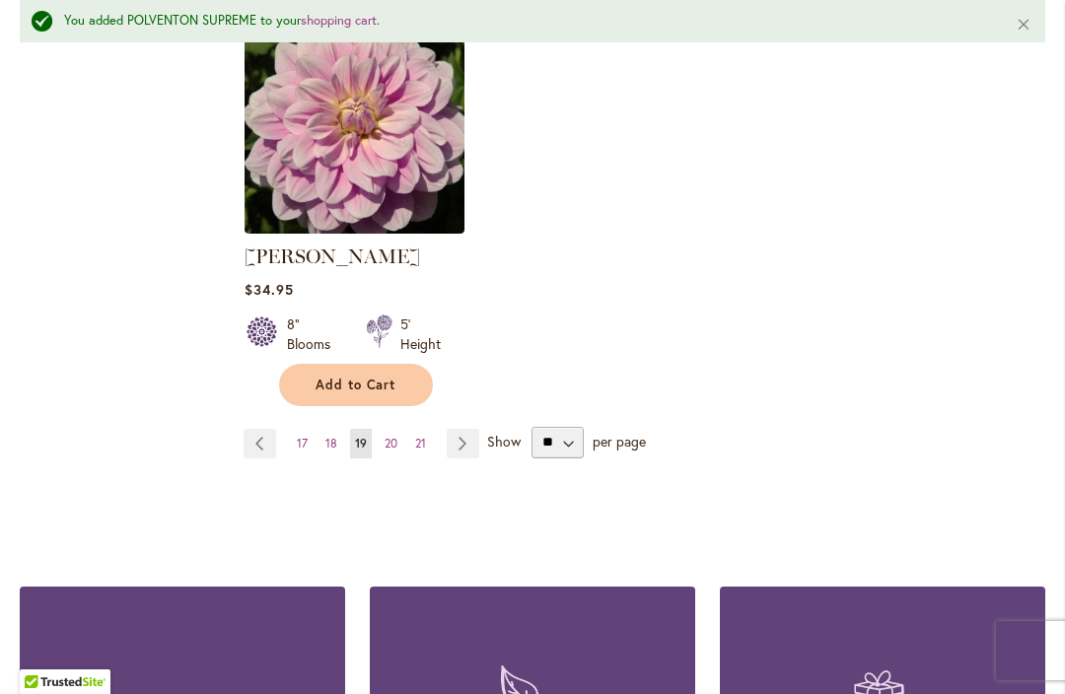
scroll to position [2692, 0]
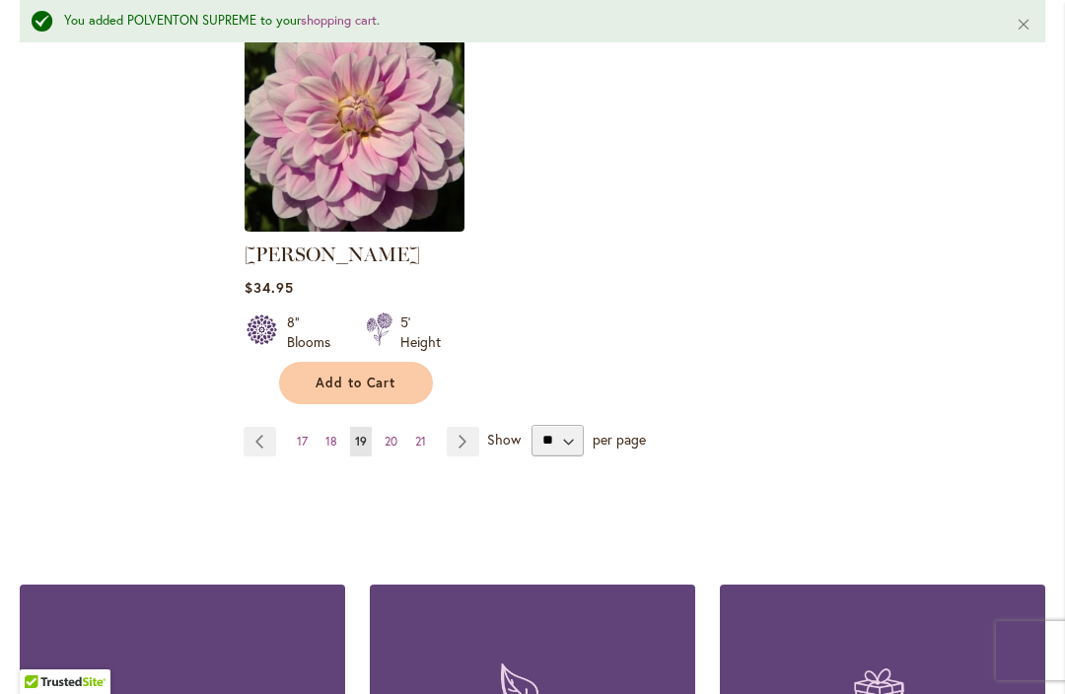
click at [389, 434] on span "20" at bounding box center [391, 441] width 13 height 15
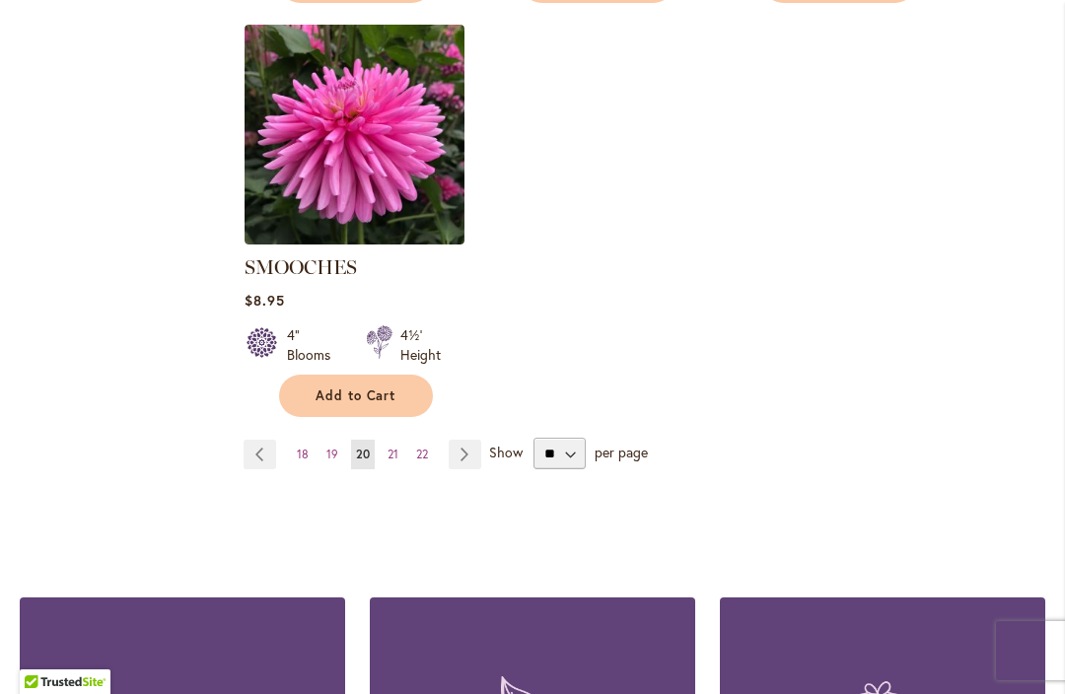
scroll to position [2602, 0]
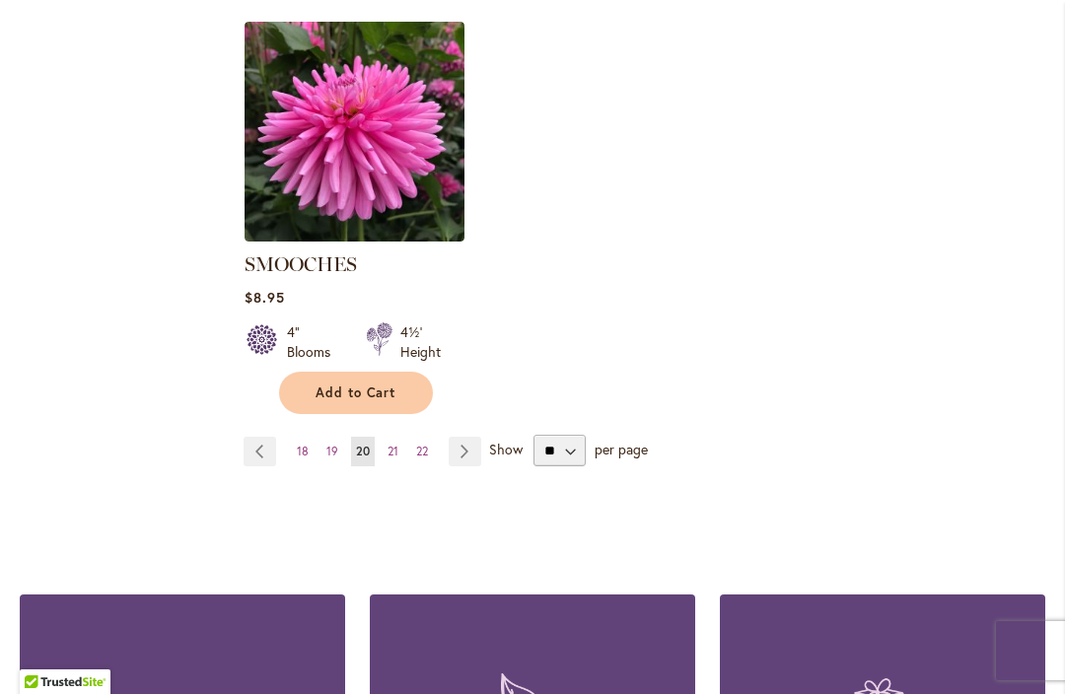
click at [388, 444] on span "21" at bounding box center [393, 451] width 11 height 15
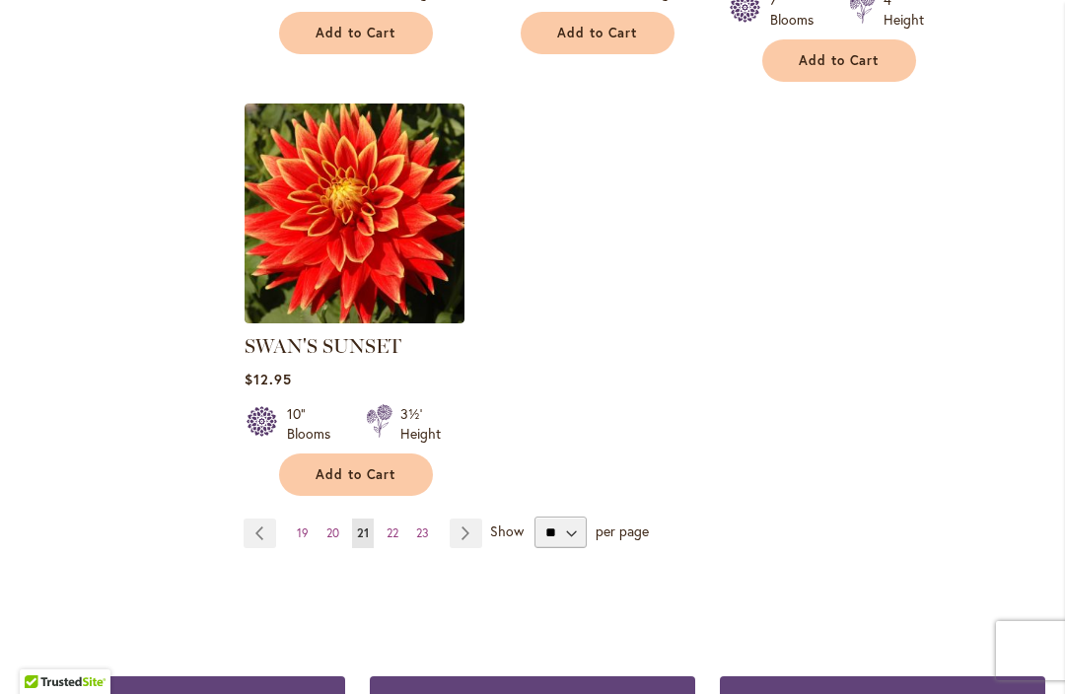
scroll to position [2527, 0]
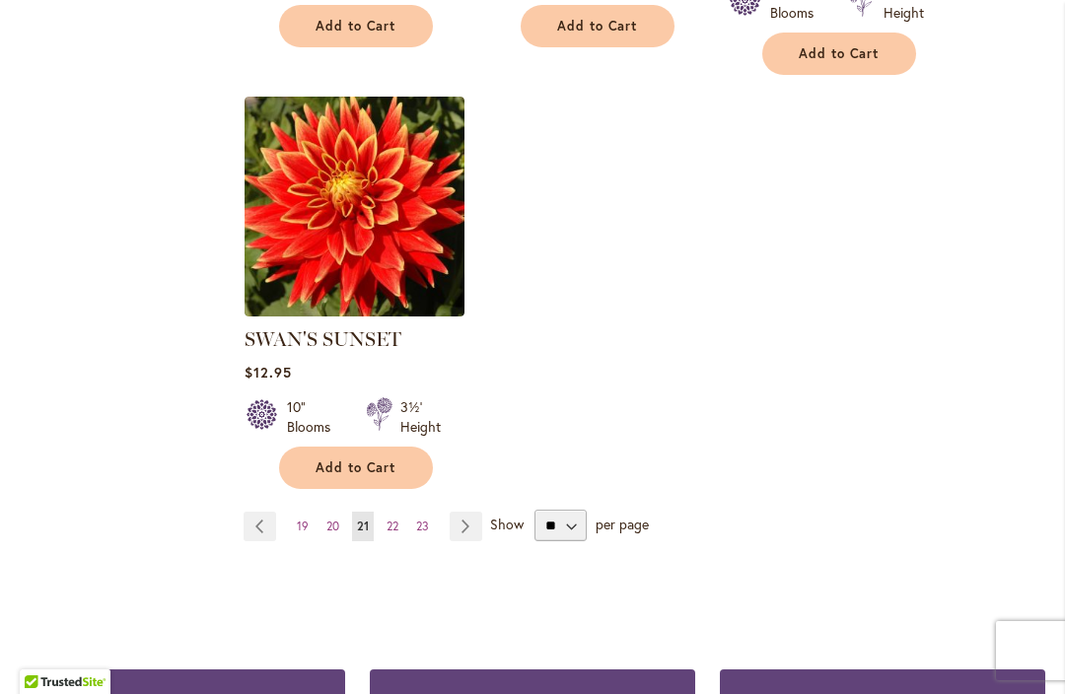
click at [411, 519] on link "Page 23" at bounding box center [422, 527] width 23 height 30
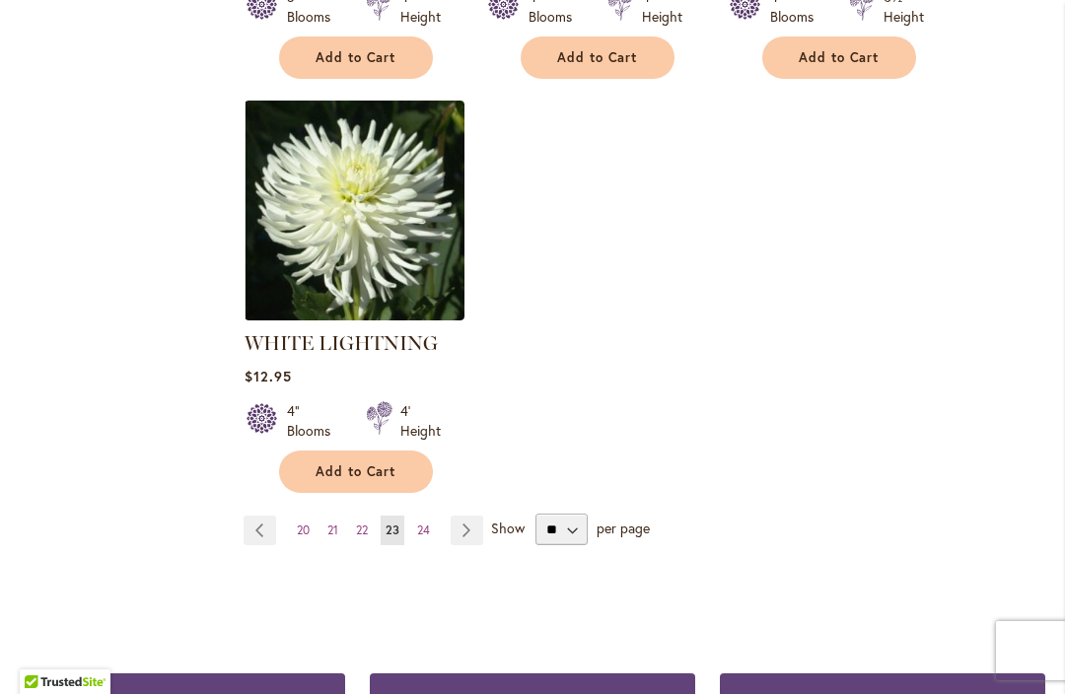
scroll to position [2532, 0]
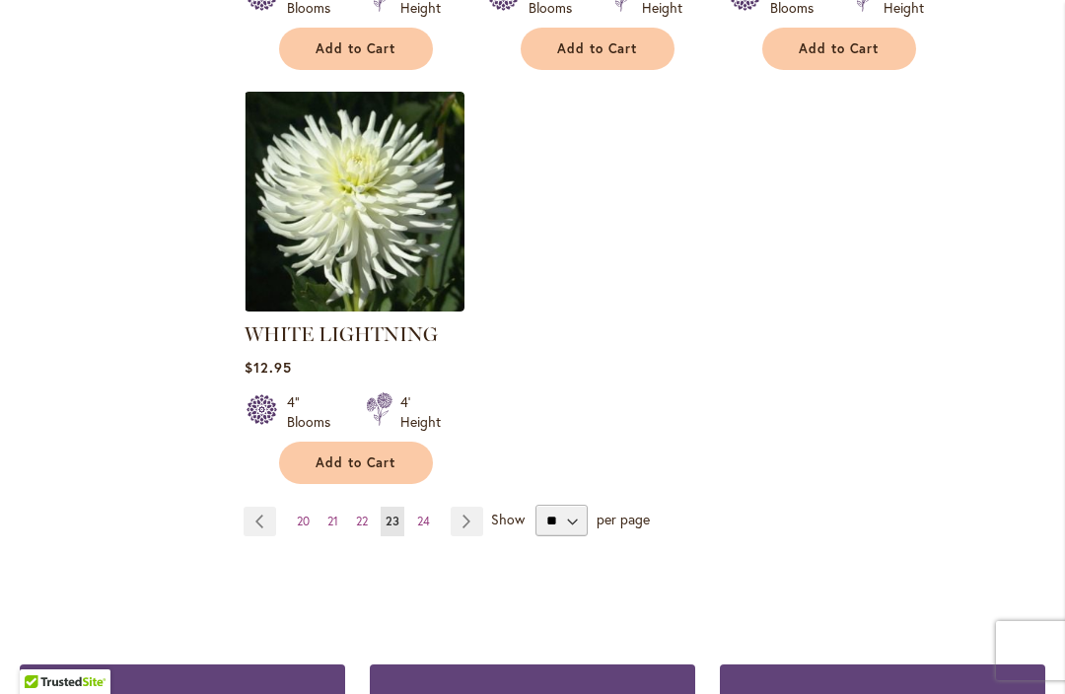
click at [420, 514] on span "24" at bounding box center [423, 521] width 13 height 15
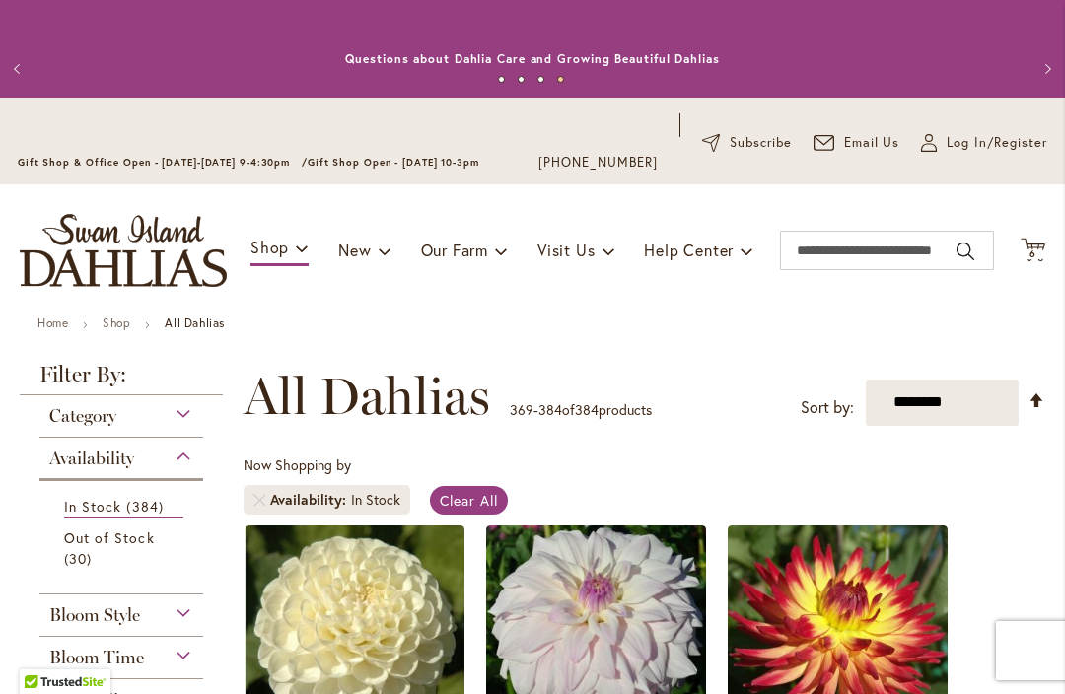
click at [1033, 251] on span "6" at bounding box center [1032, 253] width 7 height 13
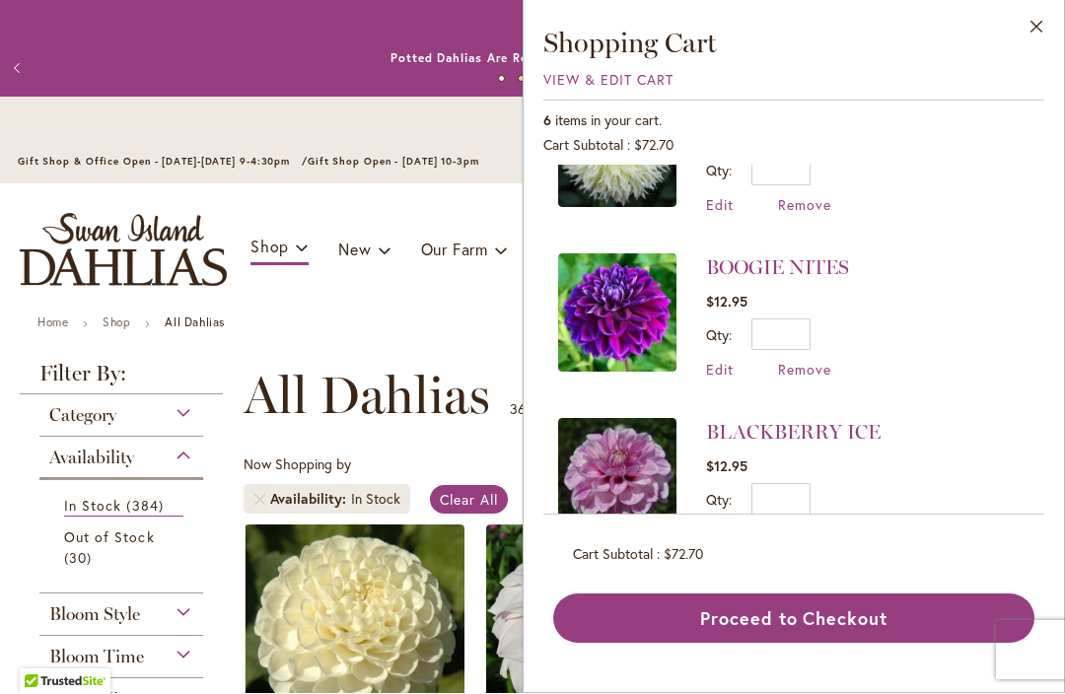
scroll to position [584, 0]
click at [1029, 30] on button "Close" at bounding box center [1037, 32] width 54 height 62
